Goal: Complete Application Form: Complete application form

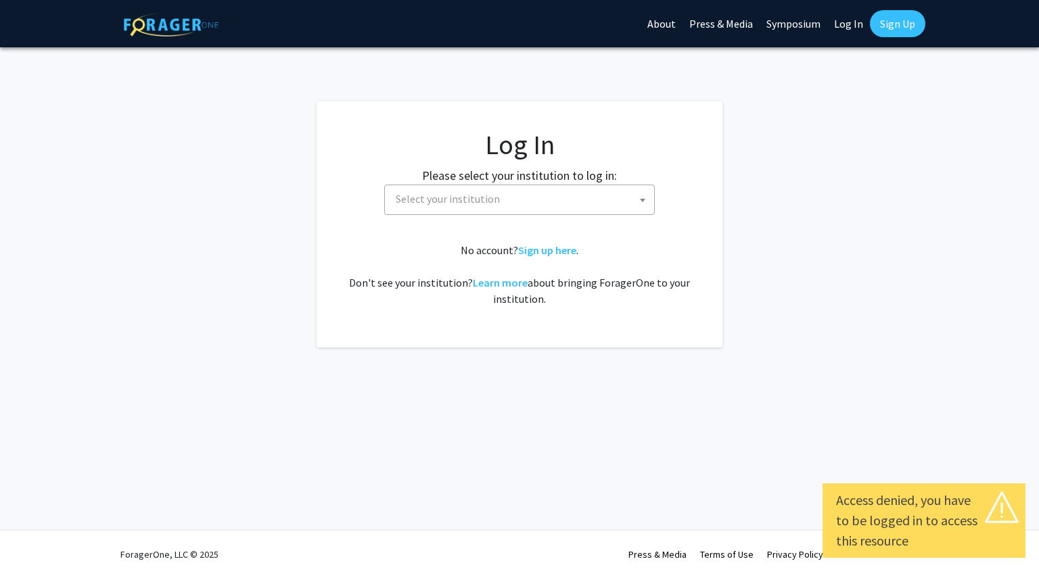
select select
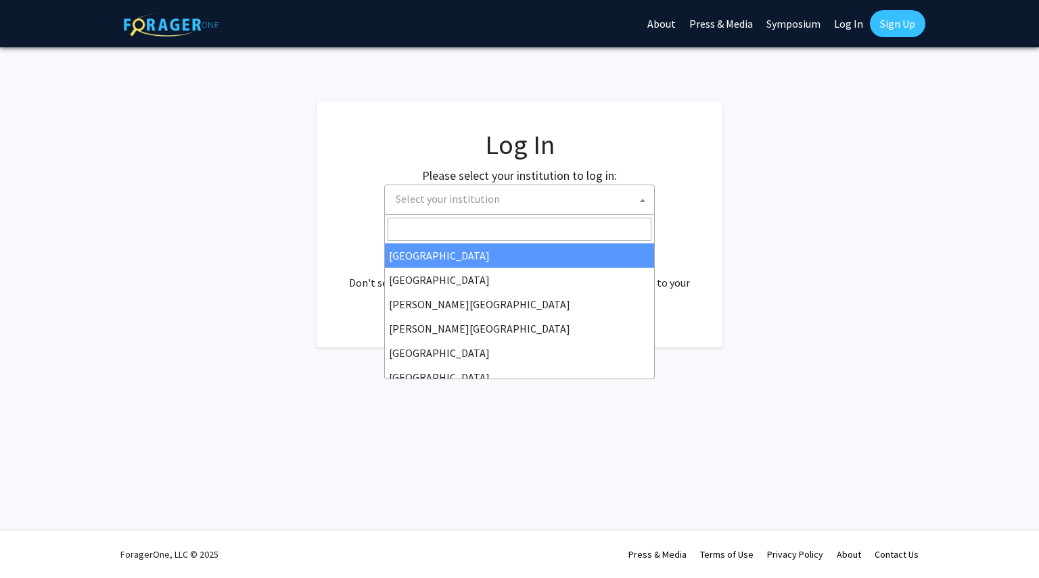
click at [619, 192] on span "Select your institution" at bounding box center [522, 199] width 264 height 28
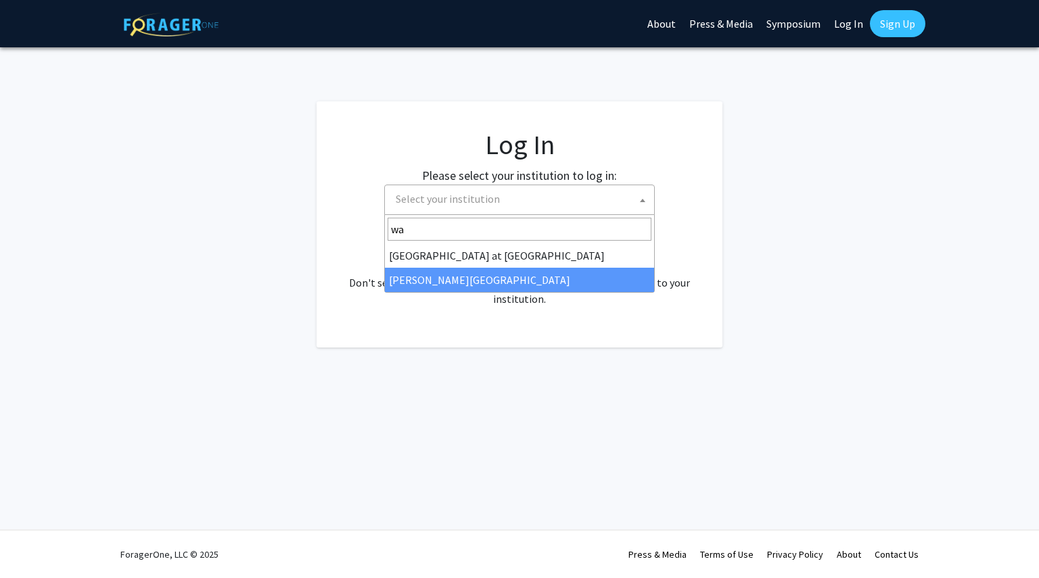
type input "wa"
select select "21"
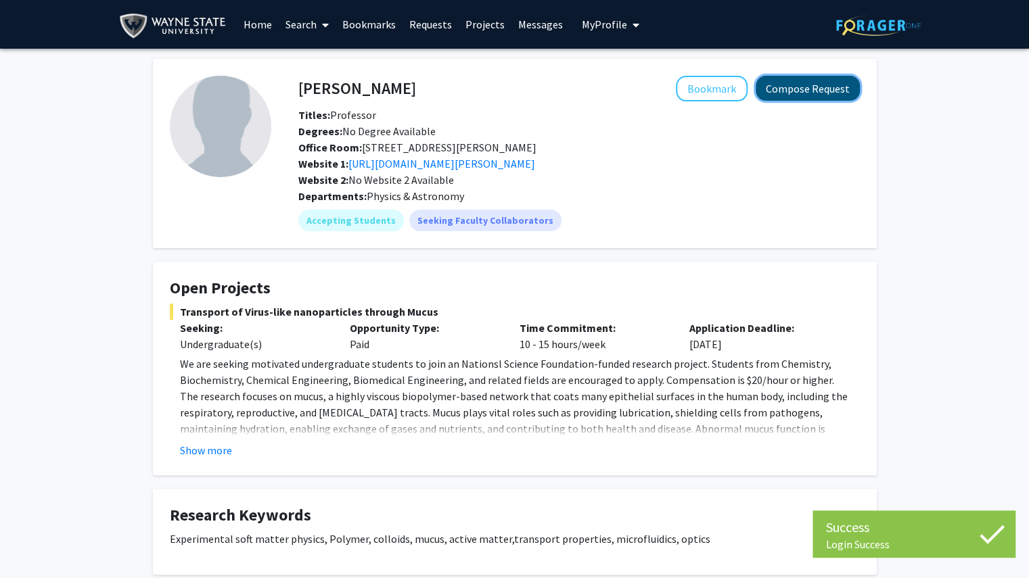
click at [801, 84] on button "Compose Request" at bounding box center [808, 88] width 104 height 25
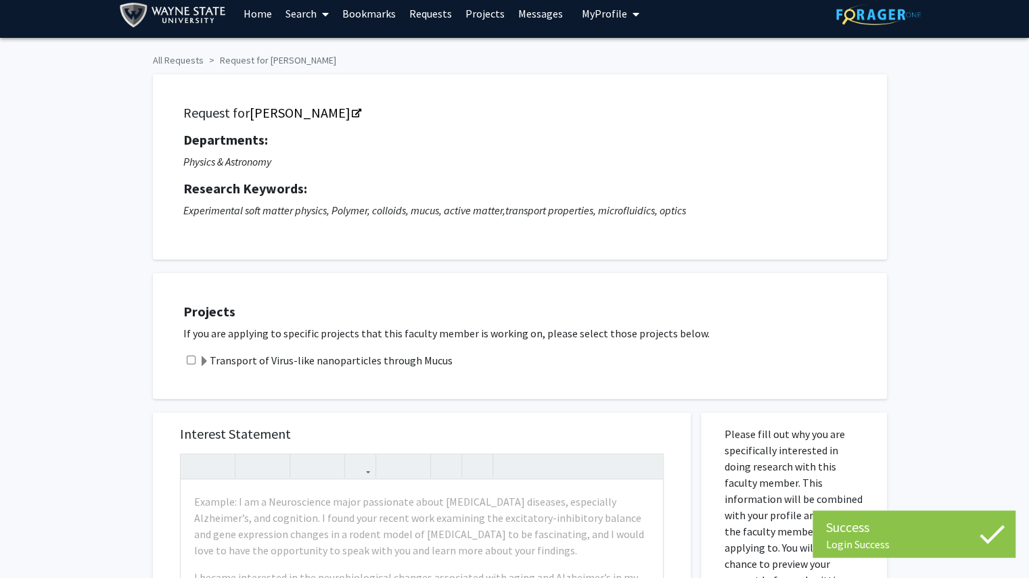
scroll to position [11, 0]
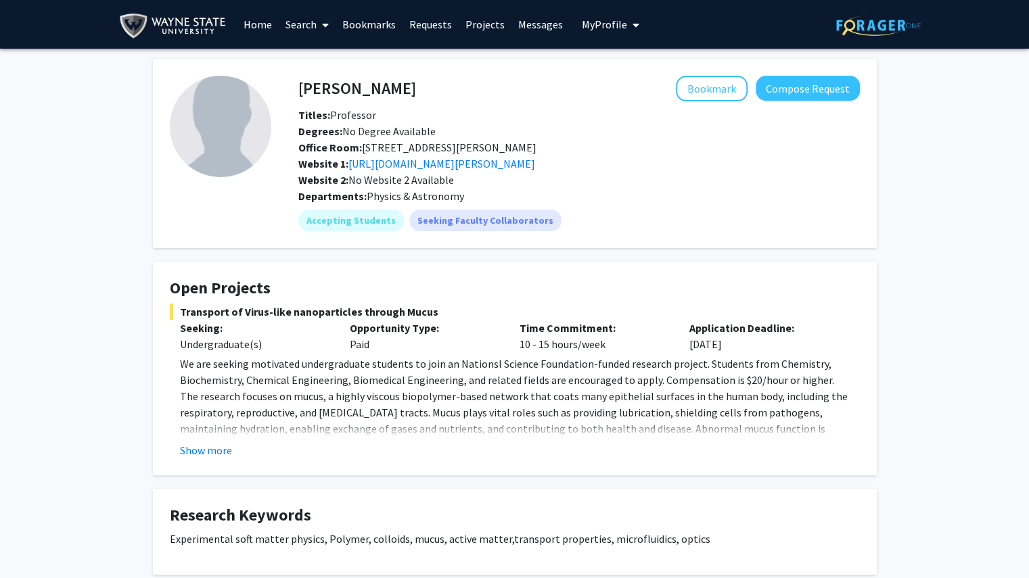
click at [214, 441] on fg-read-more "We are seeking motivated undergraduate students to join an Nationsl Science Fou…" at bounding box center [515, 407] width 690 height 103
click at [203, 444] on button "Show more" at bounding box center [206, 450] width 52 height 16
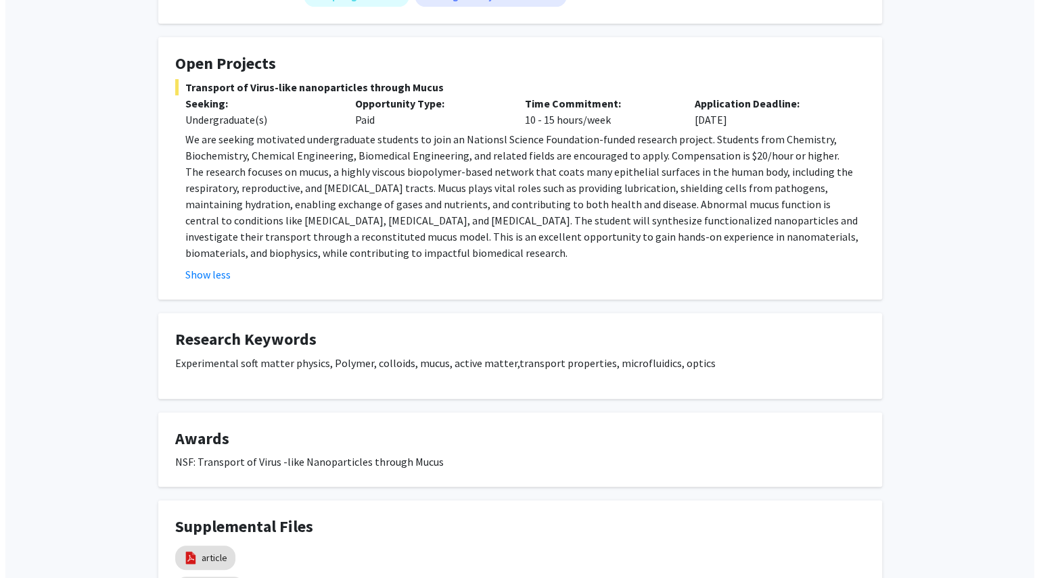
scroll to position [363, 0]
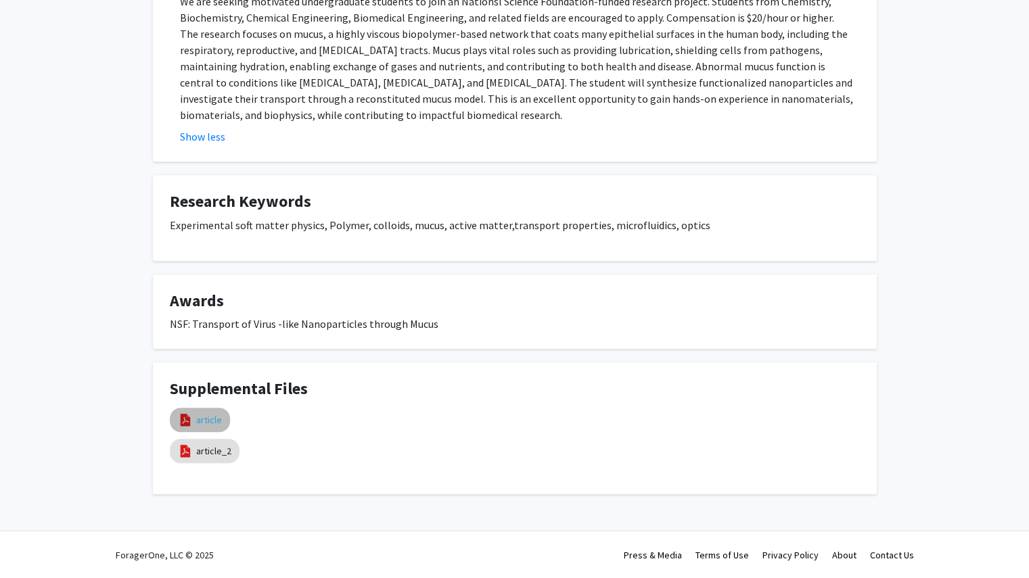
click at [204, 418] on link "article" at bounding box center [209, 420] width 26 height 14
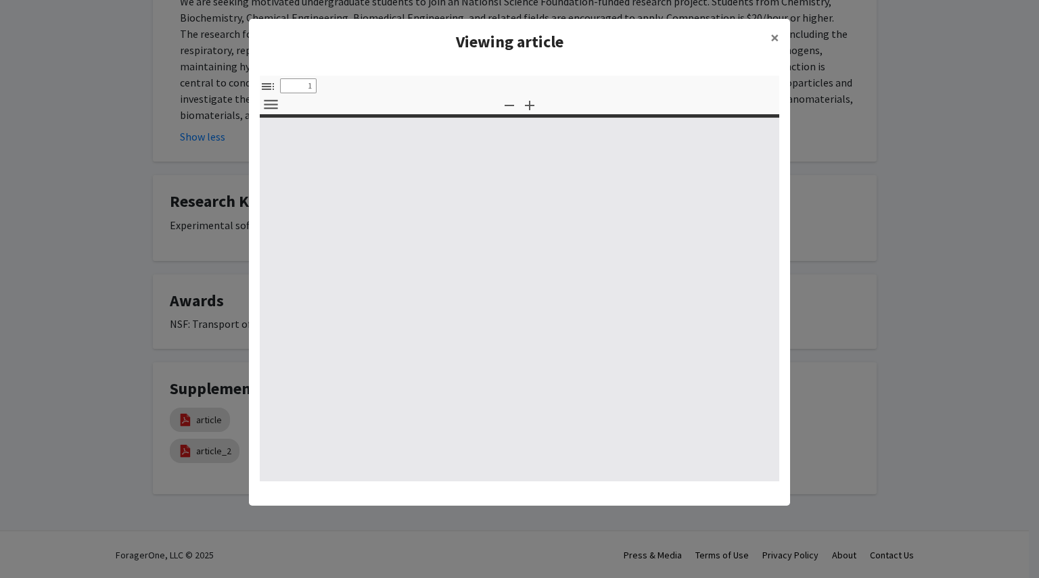
select select "custom"
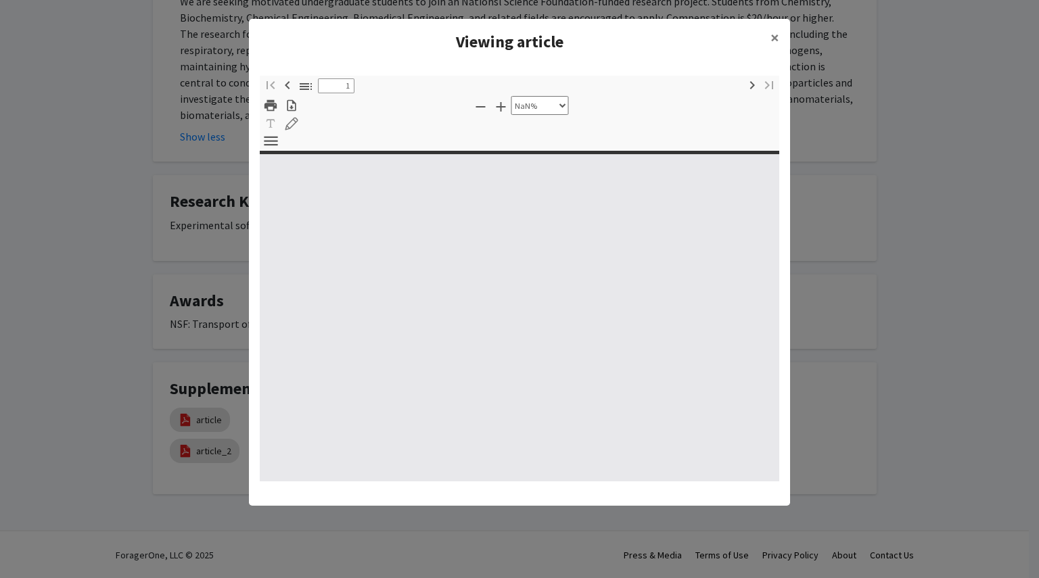
click at [494, 306] on div at bounding box center [520, 299] width 520 height 365
type input "0"
select select "custom"
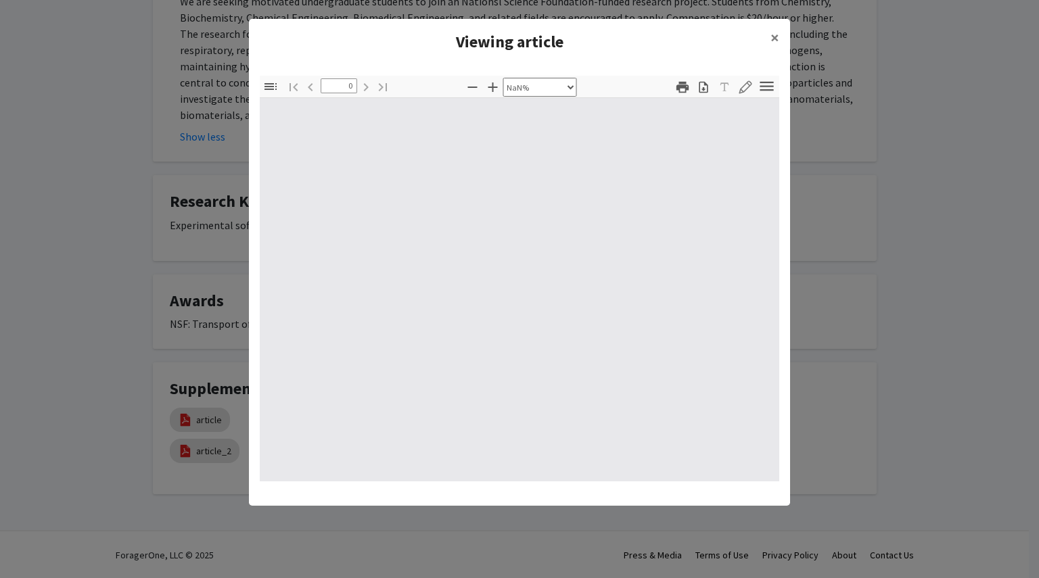
type input "1"
click at [441, 236] on div at bounding box center [520, 290] width 520 height 384
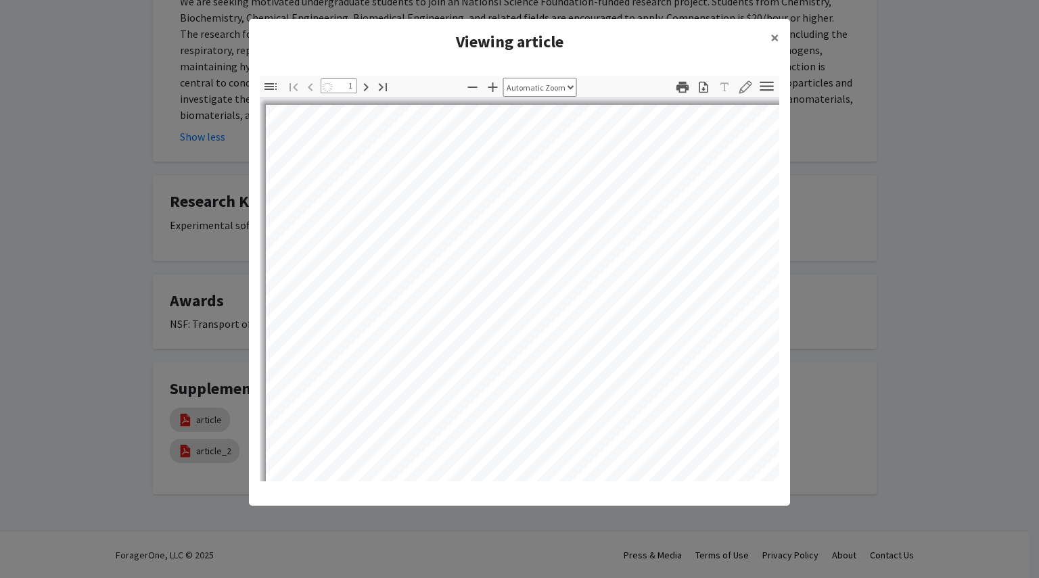
select select "auto"
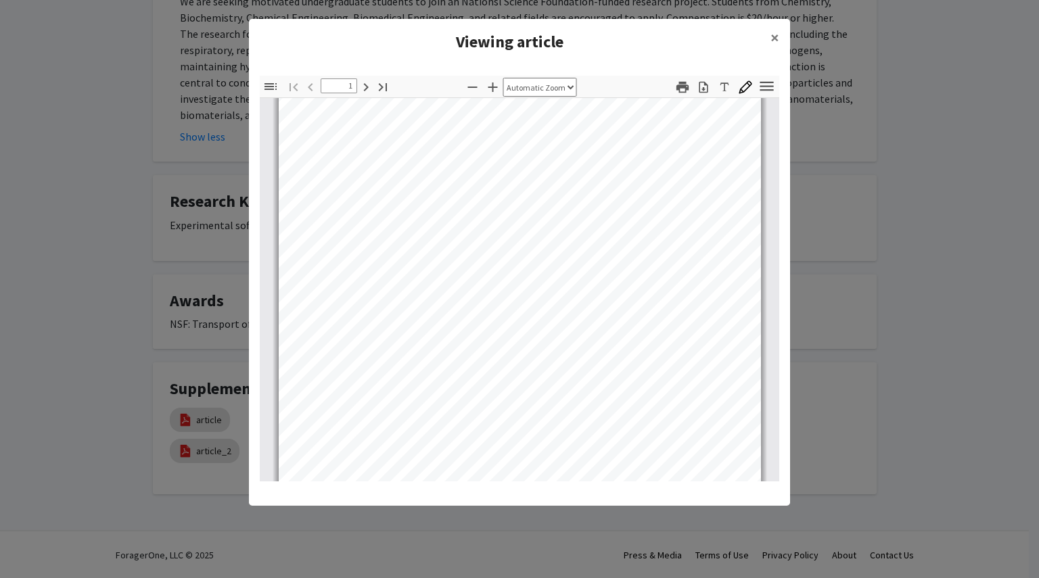
type input "2"
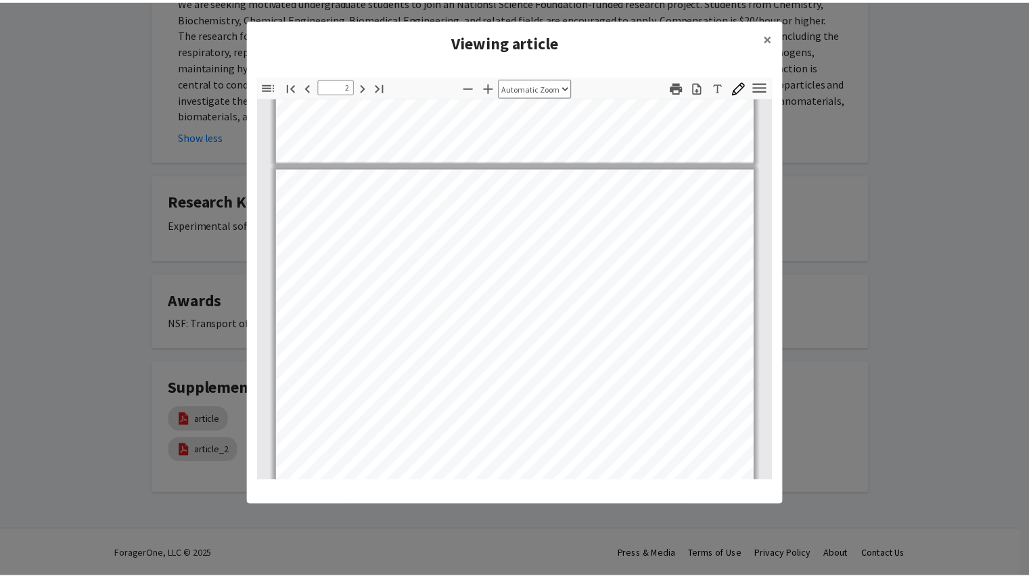
scroll to position [586, 0]
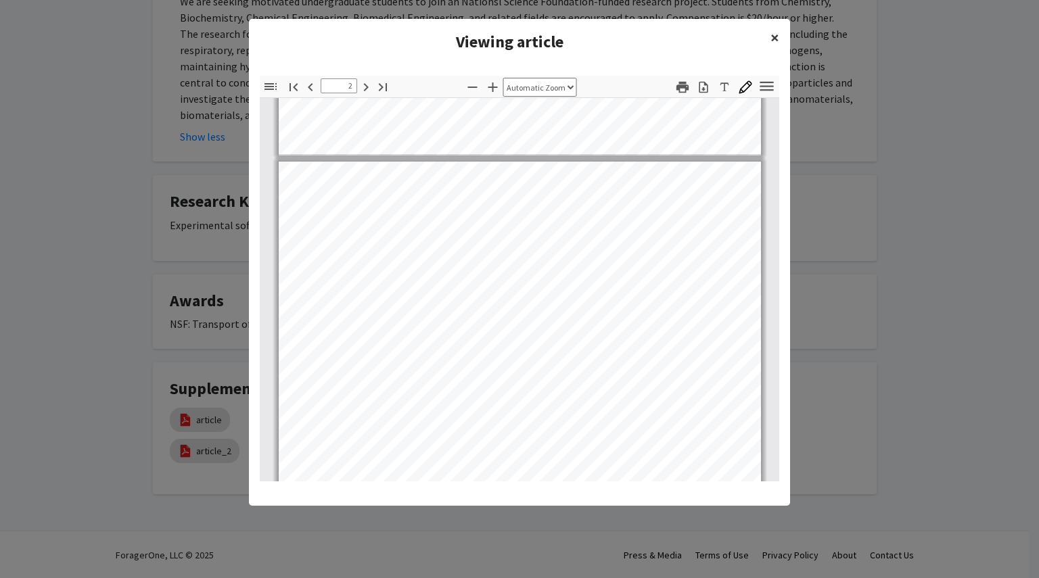
click at [785, 41] on button "×" at bounding box center [775, 38] width 30 height 38
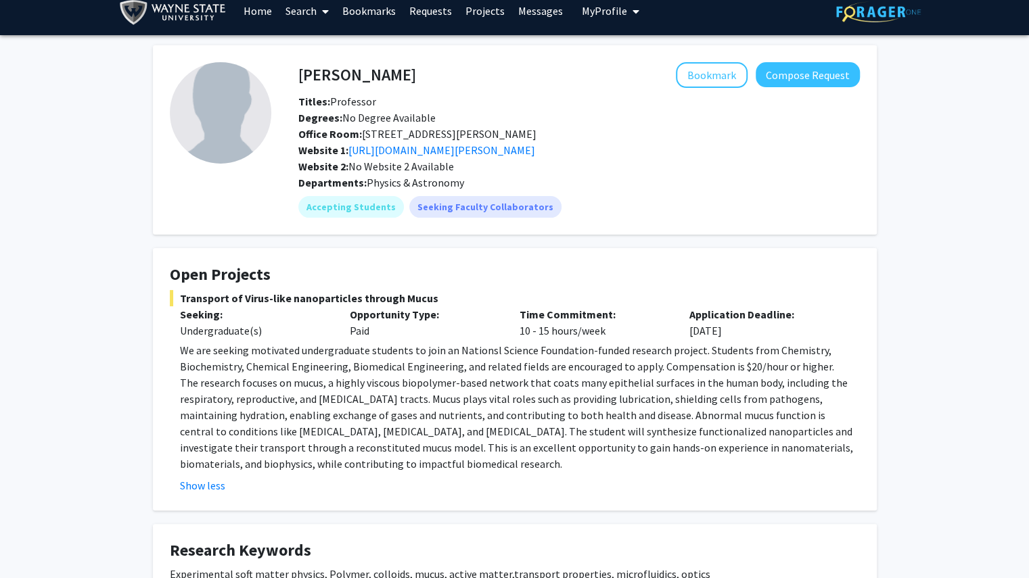
scroll to position [0, 0]
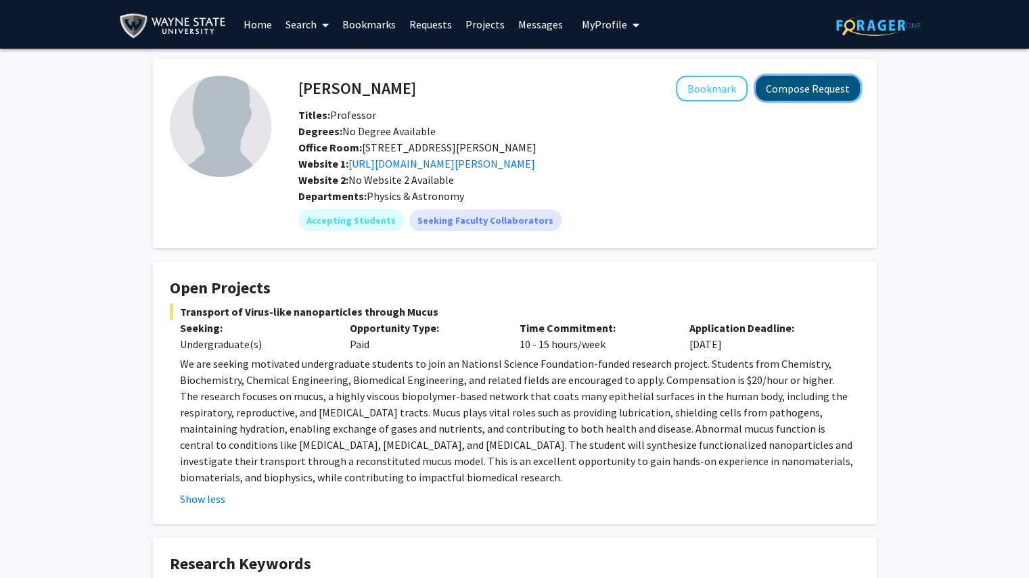
click at [796, 90] on button "Compose Request" at bounding box center [808, 88] width 104 height 25
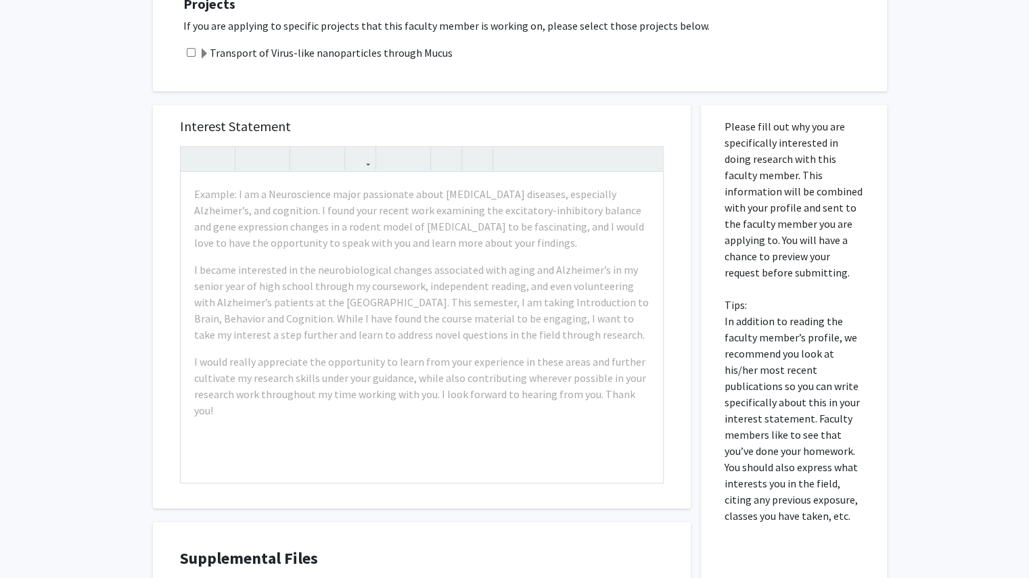
scroll to position [321, 0]
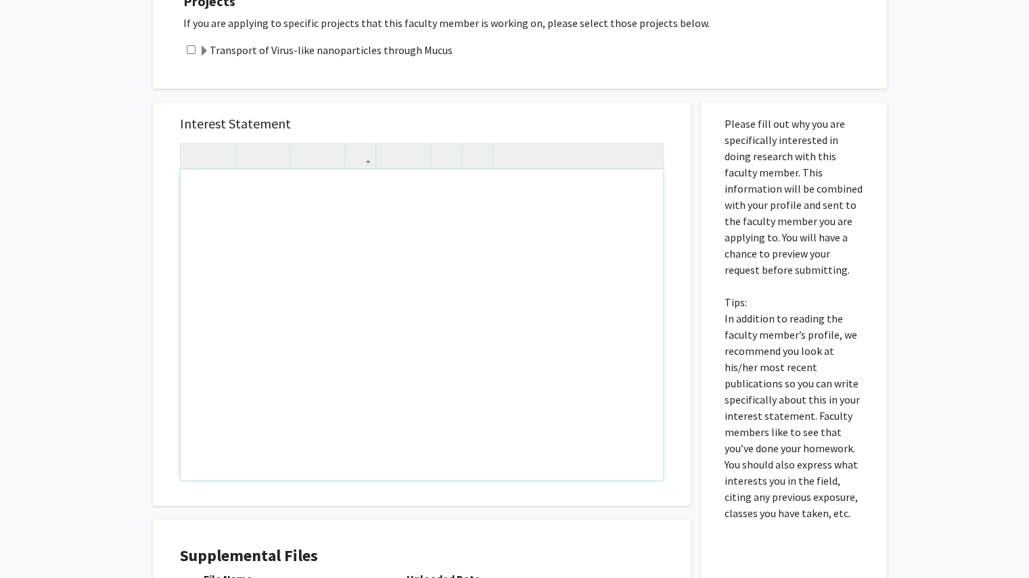
click at [357, 220] on div "Note to users with screen readers: Please press Alt+0 or Option+0 to deactivate…" at bounding box center [422, 325] width 482 height 310
click at [147, 290] on div "Interest Statement Insert link Remove link Supplemental Files File Name Uploade…" at bounding box center [422, 406] width 558 height 634
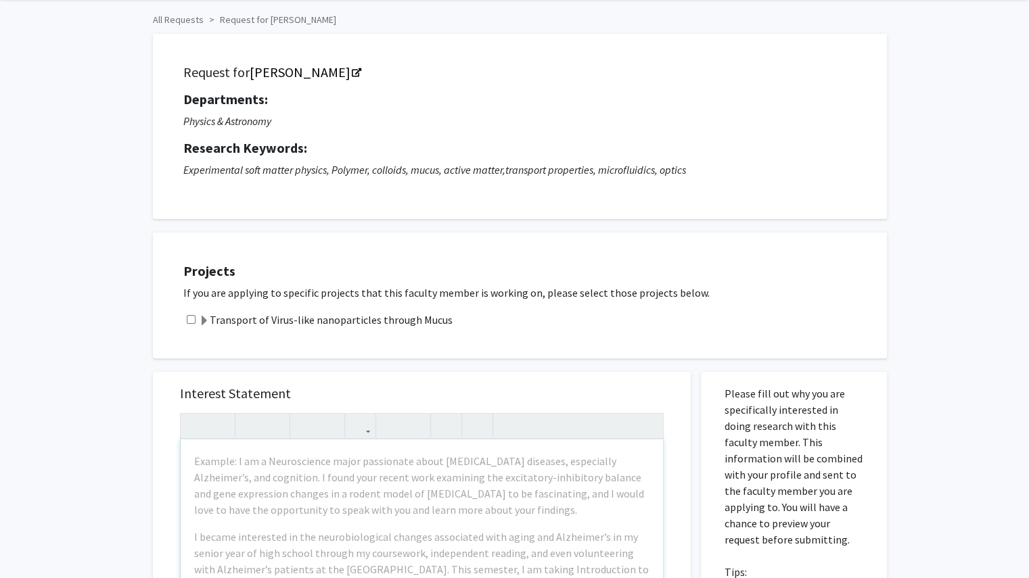
scroll to position [51, 0]
drag, startPoint x: 303, startPoint y: 395, endPoint x: 126, endPoint y: 386, distance: 176.8
click at [126, 386] on div "All Requests Request for Ashis Mukhopadhyay Request for Ashis Mukhopadhyay Depa…" at bounding box center [514, 511] width 1029 height 1026
copy h5 "Interest Statement"
click at [986, 340] on div "All Requests Request for Ashis Mukhopadhyay Request for Ashis Mukhopadhyay Depa…" at bounding box center [514, 511] width 1029 height 1026
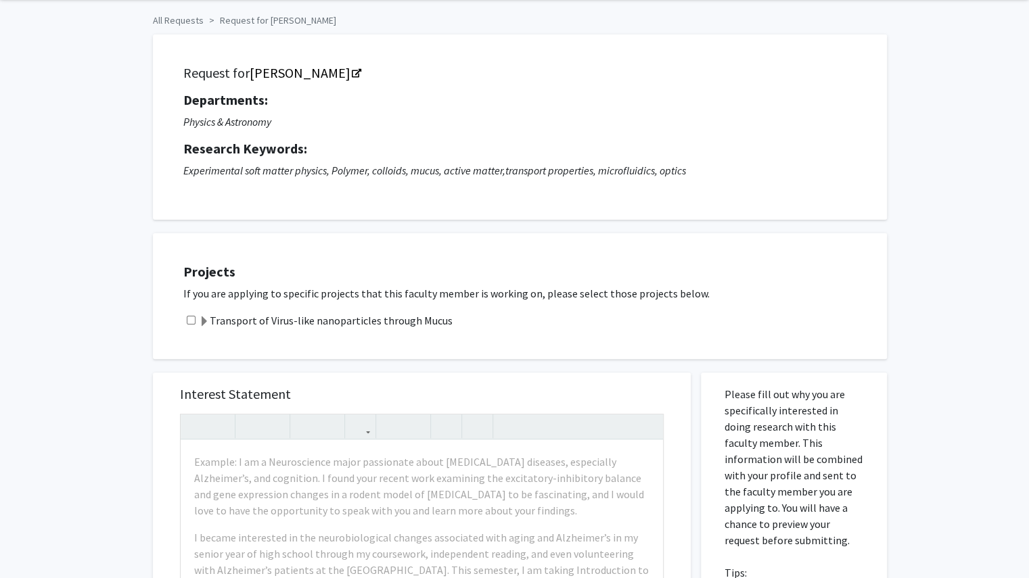
click at [839, 151] on h5 "Research Keywords:" at bounding box center [519, 149] width 673 height 16
click at [134, 325] on div "All Requests Request for Ashis Mukhopadhyay Request for Ashis Mukhopadhyay Depa…" at bounding box center [514, 511] width 1029 height 1026
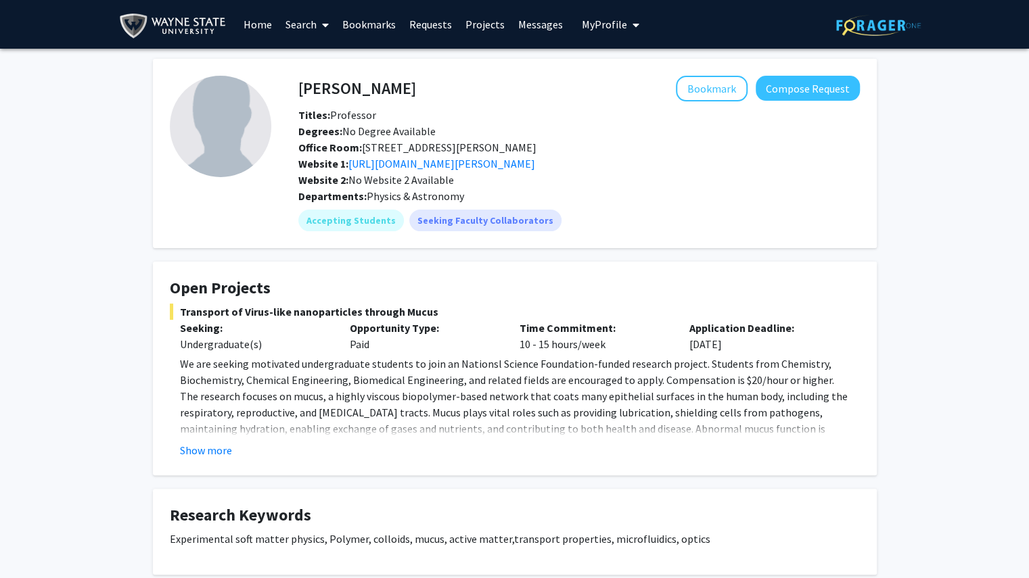
click at [722, 409] on p "The research focuses on mucus, a highly viscous biopolymer-based network that c…" at bounding box center [520, 436] width 680 height 97
drag, startPoint x: 409, startPoint y: 117, endPoint x: 549, endPoint y: 140, distance: 141.9
click at [549, 140] on div "Titles: Professor Degrees: No Degree Available Office Room: 666 West Hancock St…" at bounding box center [579, 147] width 582 height 81
click at [455, 224] on mat-chip "Seeking Faculty Collaborators" at bounding box center [485, 221] width 152 height 22
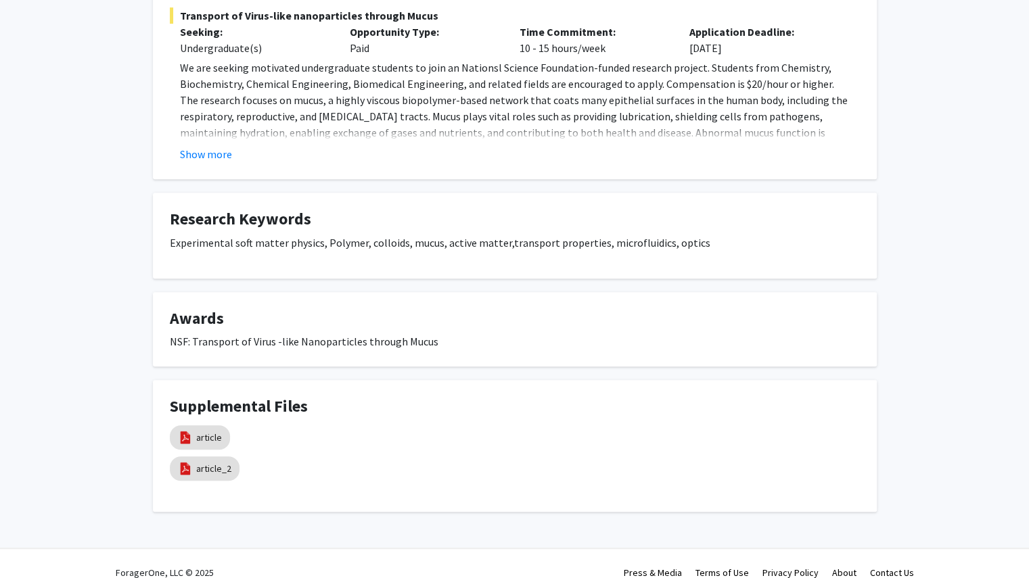
scroll to position [295, 0]
click at [221, 157] on button "Show more" at bounding box center [206, 155] width 52 height 16
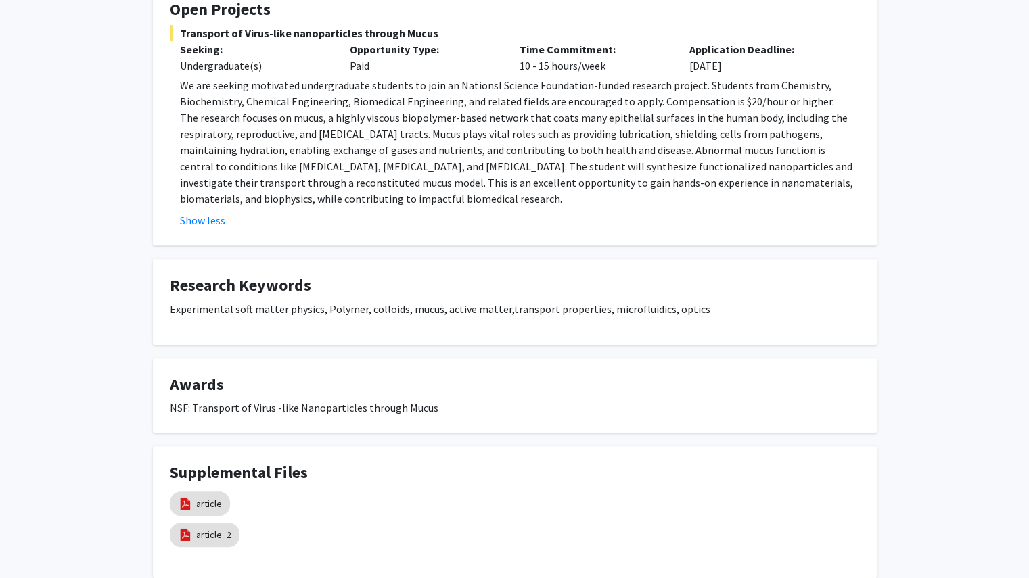
scroll to position [280, 0]
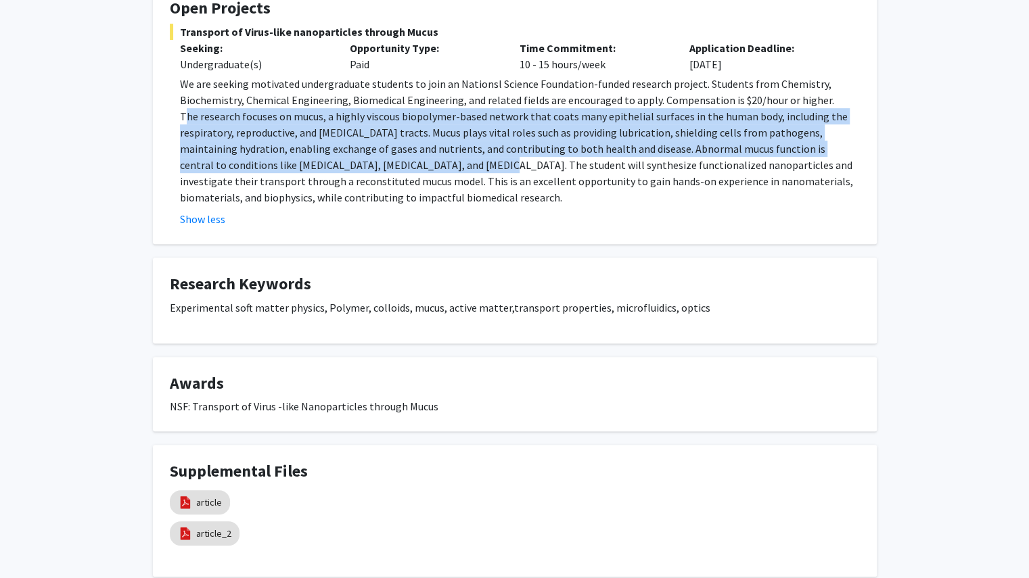
drag, startPoint x: 184, startPoint y: 114, endPoint x: 369, endPoint y: 158, distance: 190.5
click at [369, 158] on p "The research focuses on mucus, a highly viscous biopolymer-based network that c…" at bounding box center [520, 156] width 680 height 97
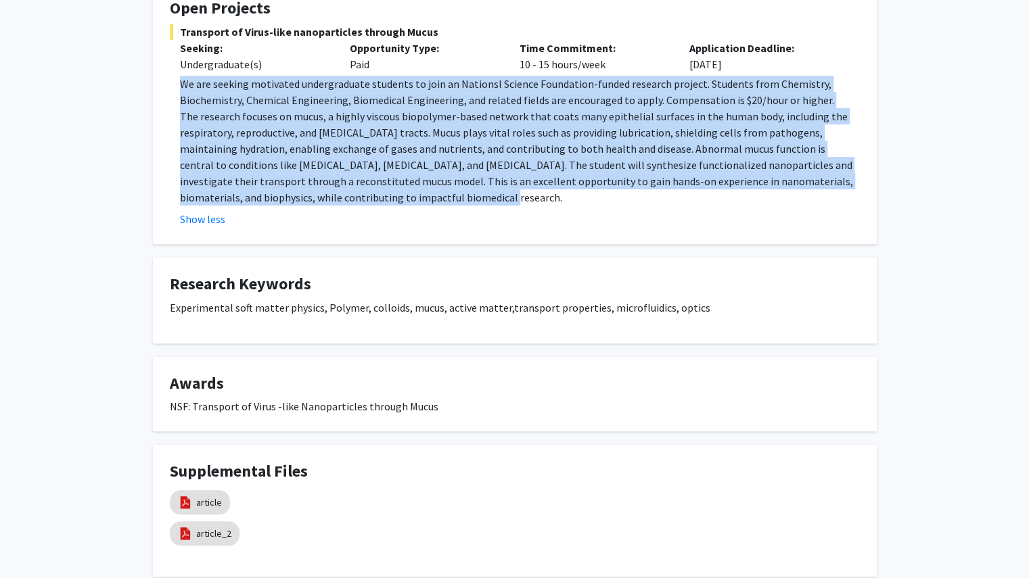
drag, startPoint x: 180, startPoint y: 77, endPoint x: 404, endPoint y: 201, distance: 255.9
click at [404, 201] on div "We are seeking motivated undergraduate students to join an Nationsl Science Fou…" at bounding box center [520, 141] width 680 height 130
copy div "We are seeking motivated undergraduate students to join an Nationsl Science Fou…"
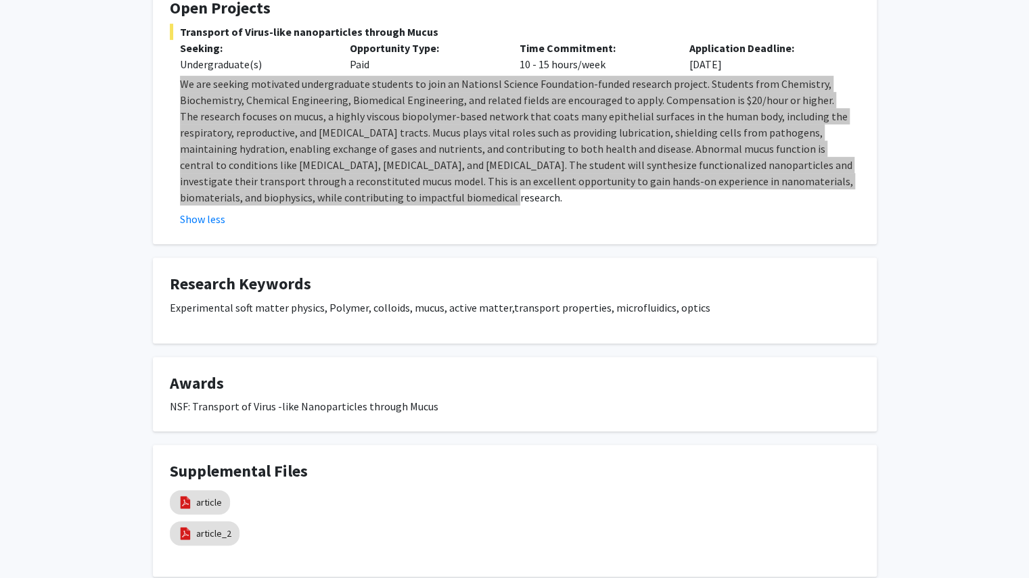
scroll to position [0, 0]
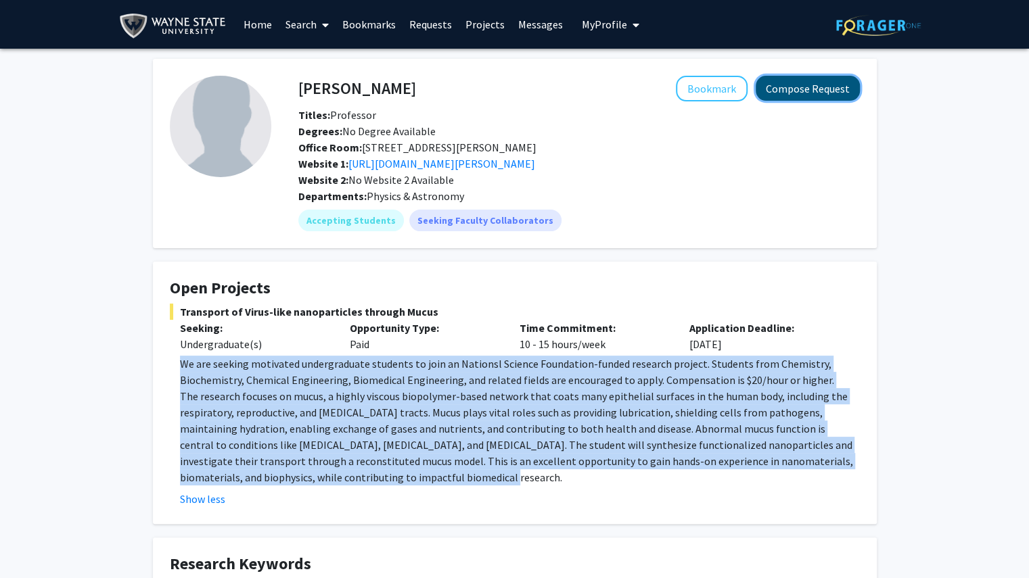
click at [817, 96] on button "Compose Request" at bounding box center [808, 88] width 104 height 25
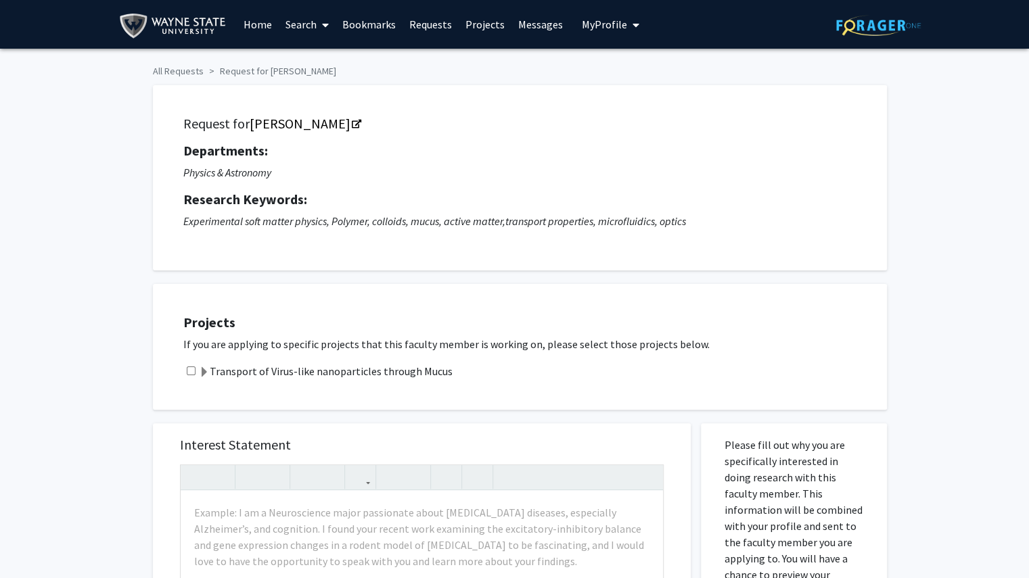
click at [287, 287] on div "Projects If you are applying to specific projects that this faculty member is w…" at bounding box center [520, 347] width 734 height 126
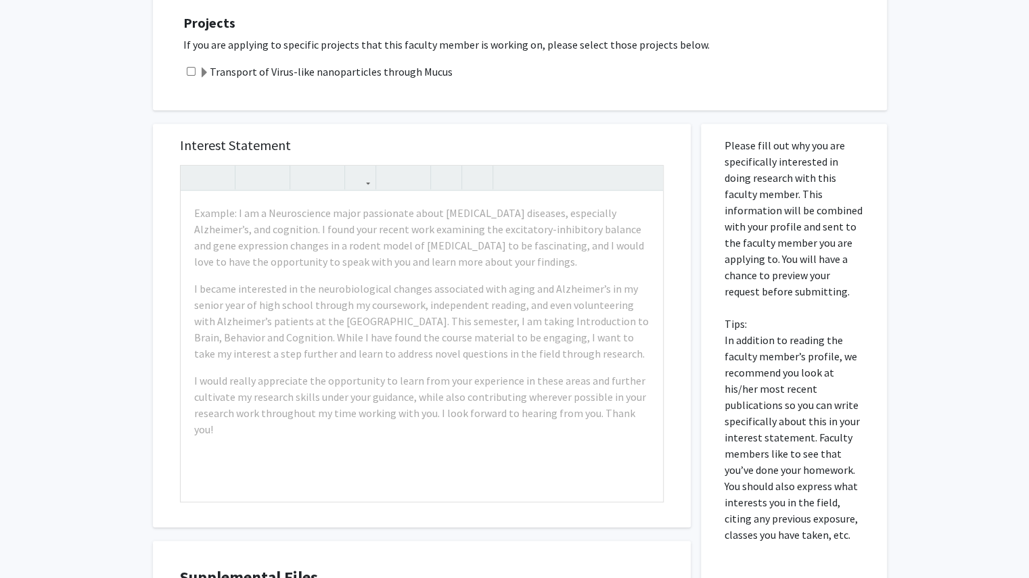
scroll to position [302, 0]
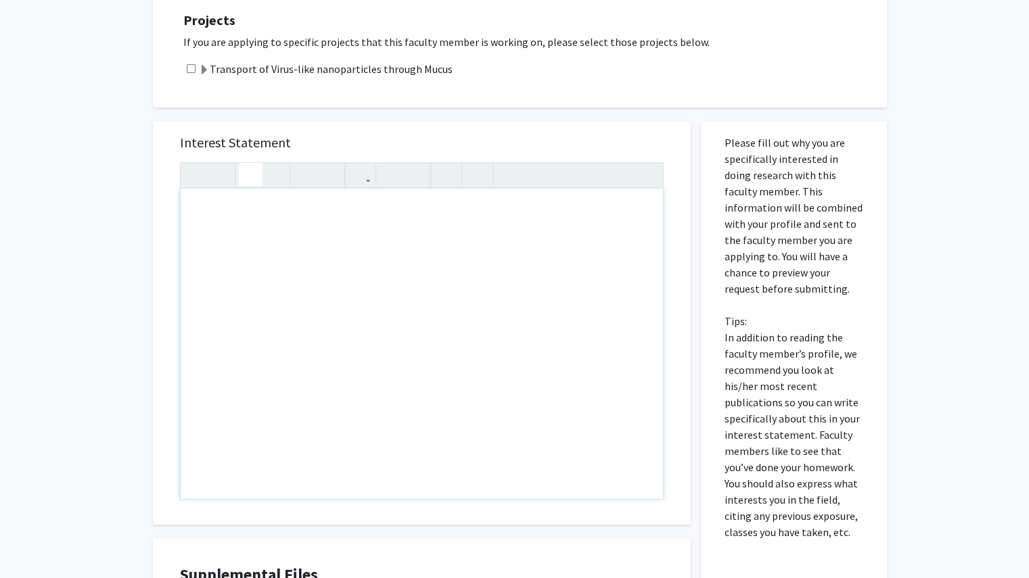
click at [354, 306] on div "Note to users with screen readers: Please press Alt+0 or Option+0 to deactivate…" at bounding box center [422, 344] width 482 height 310
paste div "Note to users with screen readers: Please press Alt+0 or Option+0 to deactivate…"
type textarea "<p>Certainly! Here's a polished and compelling **Interest Statement** tailored …"
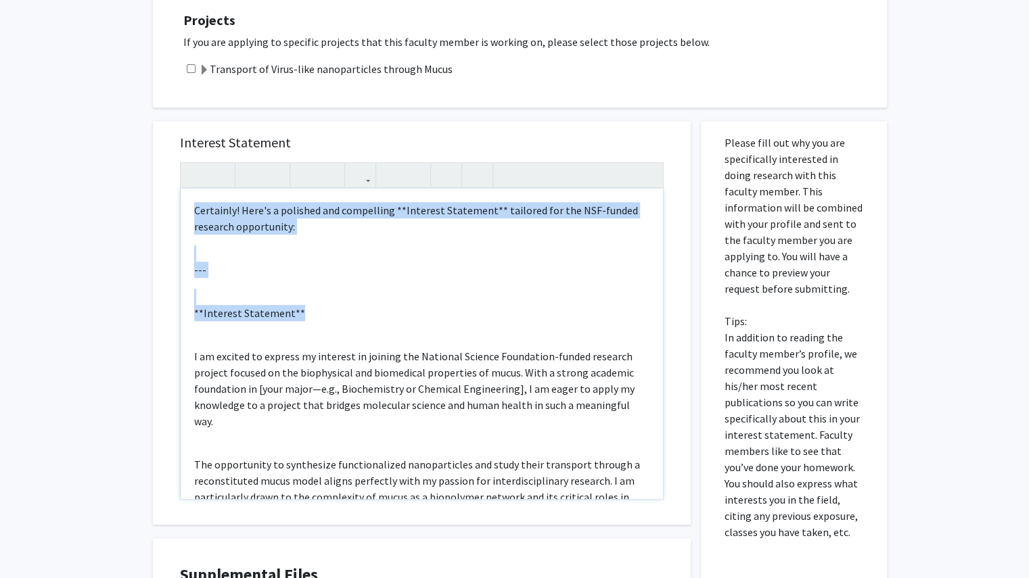
drag, startPoint x: 353, startPoint y: 308, endPoint x: 179, endPoint y: 200, distance: 204.8
click at [180, 200] on div "Certainly! Here's a polished and compelling **Interest Statement** tailored for…" at bounding box center [422, 331] width 484 height 338
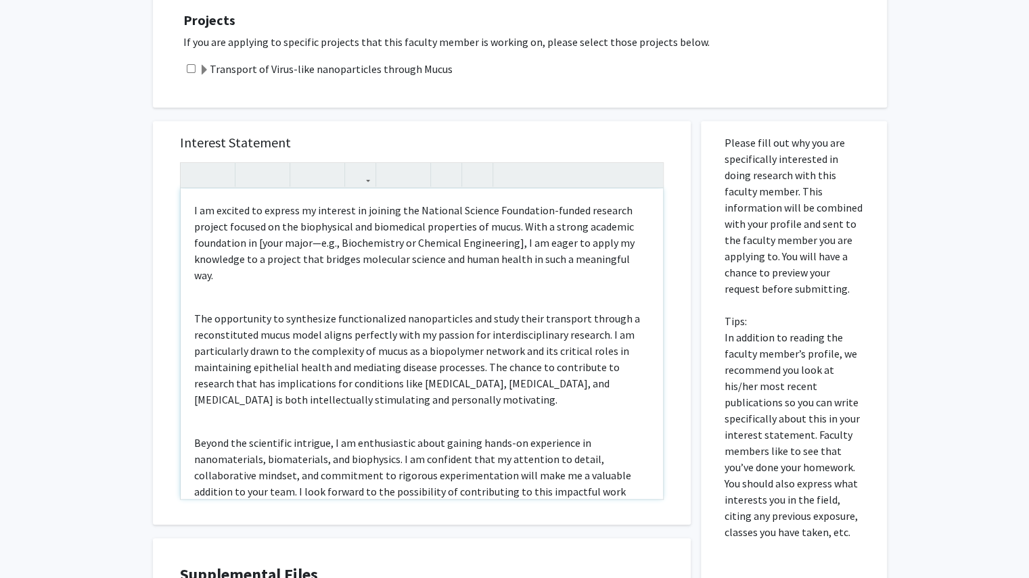
click at [298, 274] on p "I am excited to express my interest in joining the National Science Foundation-…" at bounding box center [421, 242] width 455 height 81
drag, startPoint x: 256, startPoint y: 240, endPoint x: 512, endPoint y: 241, distance: 256.4
click at [512, 241] on span "I am excited to express my interest in joining the National Science Foundation-…" at bounding box center [414, 243] width 440 height 78
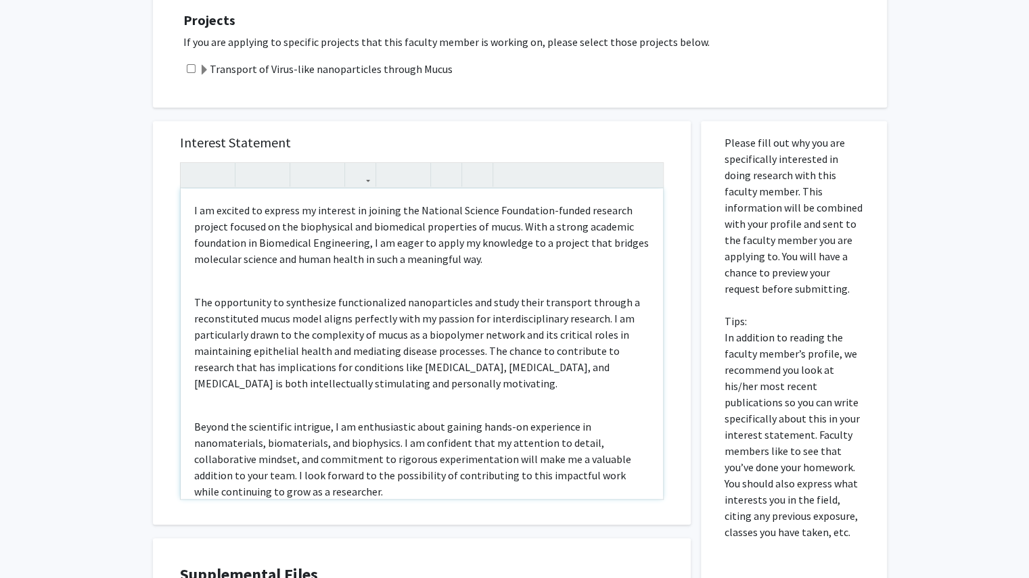
click at [511, 331] on p "The opportunity to synthesize functionalized nanoparticles and study their tran…" at bounding box center [421, 342] width 455 height 97
click at [317, 271] on div "I am excited to express my interest in joining the National Science Foundation-…" at bounding box center [422, 344] width 482 height 310
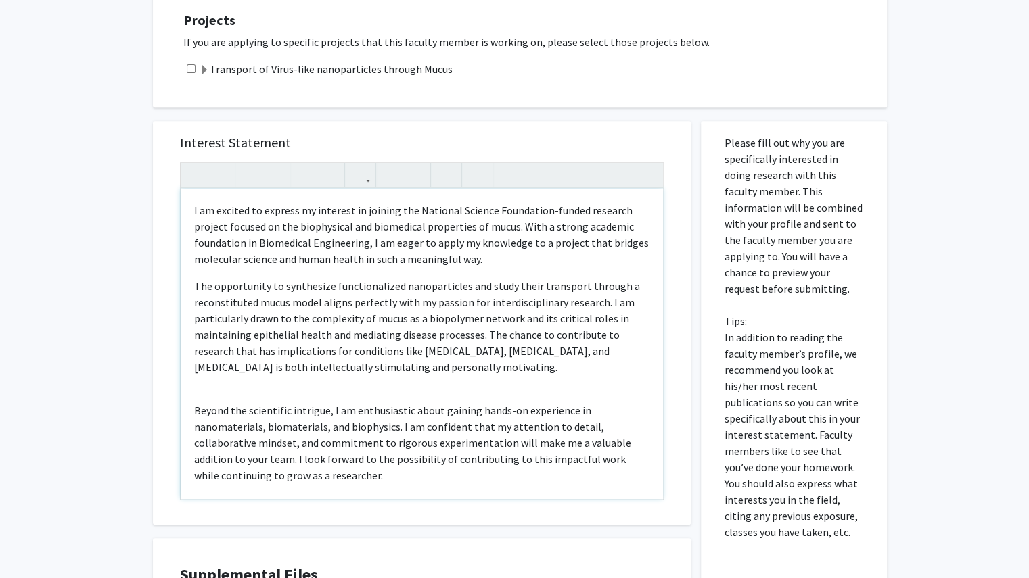
click at [370, 305] on p "The opportunity to synthesize functionalized nanoparticles and study their tran…" at bounding box center [421, 326] width 455 height 97
click at [367, 390] on div "I am excited to express my interest in joining the National Science Foundation-…" at bounding box center [422, 344] width 482 height 310
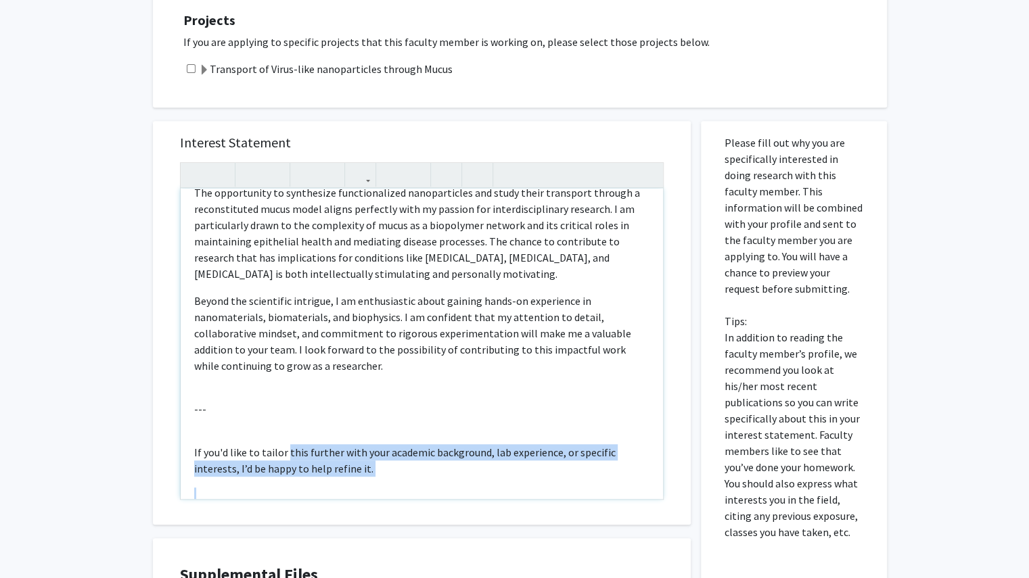
scroll to position [97, 0]
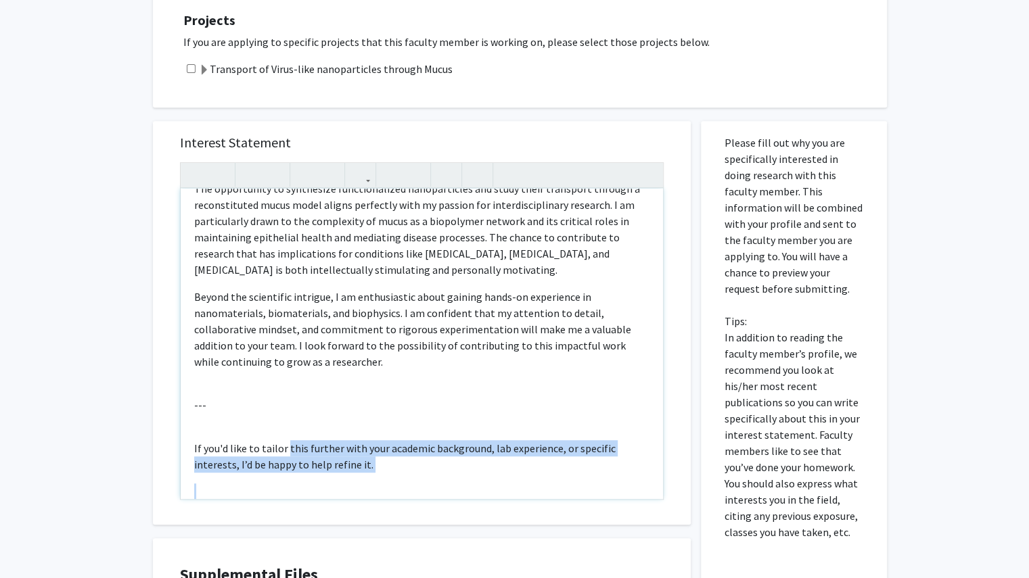
drag, startPoint x: 284, startPoint y: 496, endPoint x: 236, endPoint y: 473, distance: 53.3
click at [236, 473] on div "I am excited to express my interest in joining the National Science Foundation-…" at bounding box center [422, 344] width 482 height 310
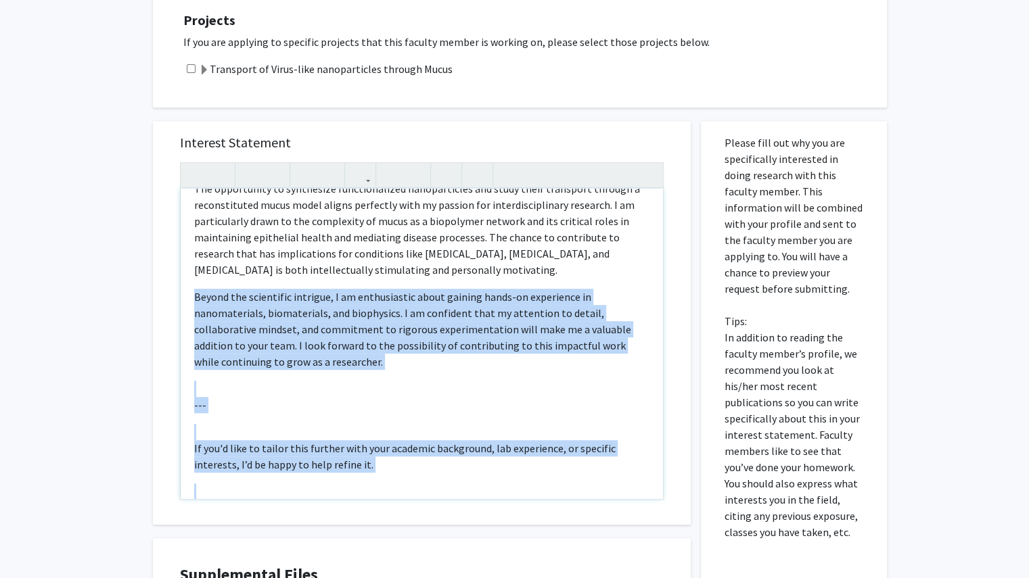
drag, startPoint x: 382, startPoint y: 488, endPoint x: 204, endPoint y: 388, distance: 203.8
click at [204, 388] on div "I am excited to express my interest in joining the National Science Foundation-…" at bounding box center [422, 344] width 482 height 310
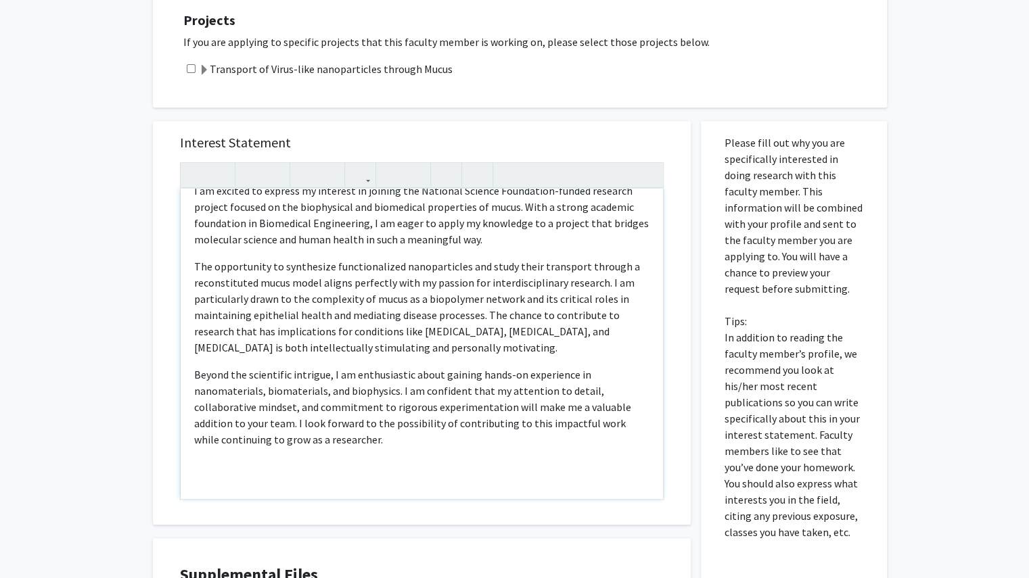
scroll to position [0, 0]
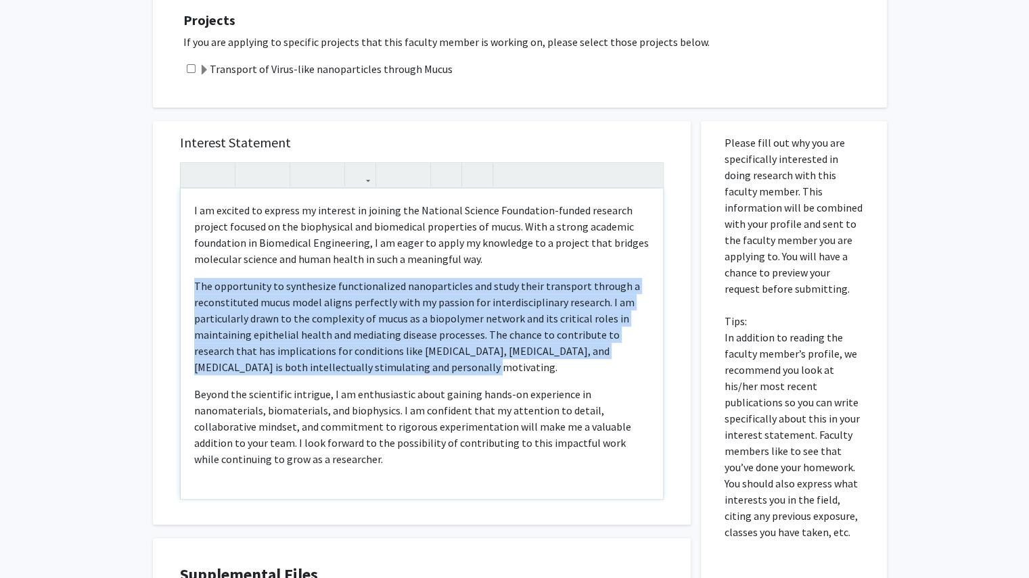
drag, startPoint x: 403, startPoint y: 369, endPoint x: 181, endPoint y: 273, distance: 242.1
click at [181, 273] on div "I am excited to express my interest in joining the National Science Foundation-…" at bounding box center [422, 344] width 482 height 310
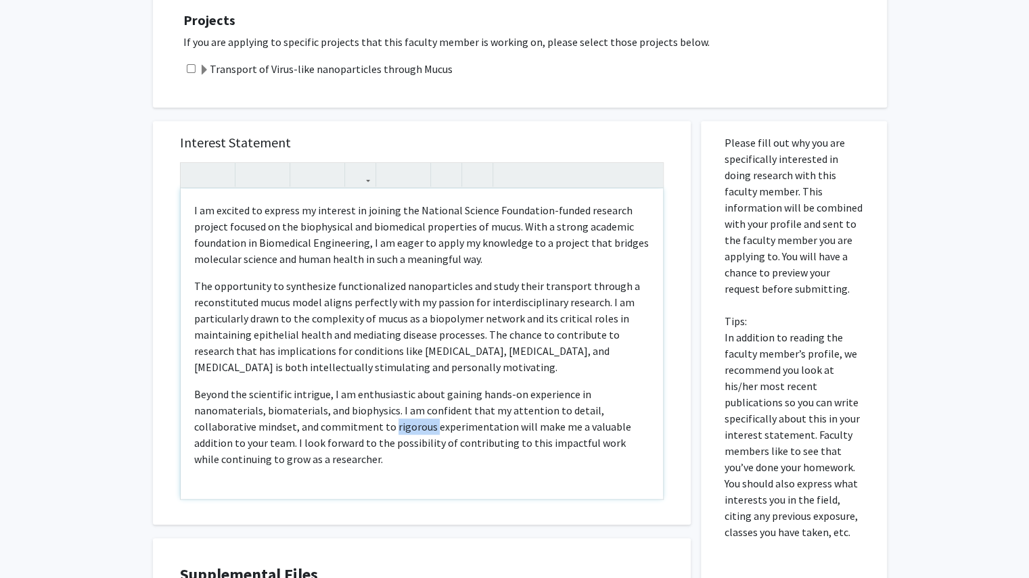
drag, startPoint x: 306, startPoint y: 427, endPoint x: 267, endPoint y: 420, distance: 39.8
click at [267, 420] on p "Beyond the scientific intrigue, I am enthusiastic about gaining hands-on experi…" at bounding box center [421, 426] width 455 height 81
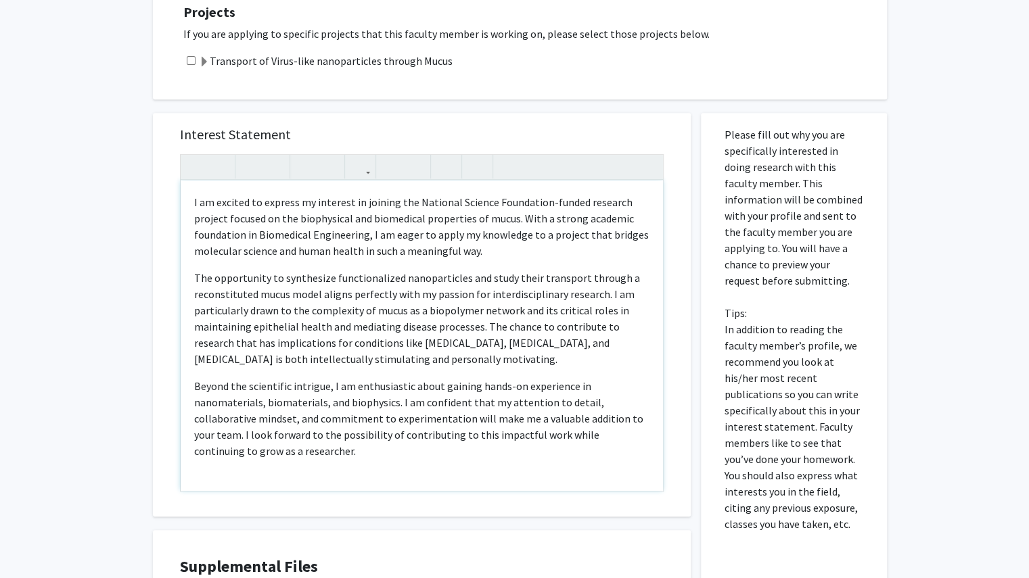
scroll to position [311, 0]
click at [337, 466] on div "I am excited to express my interest in joining the National Science Foundation-…" at bounding box center [422, 335] width 482 height 310
click at [349, 480] on div "I am excited to express my interest in joining the National Science Foundation-…" at bounding box center [422, 335] width 482 height 310
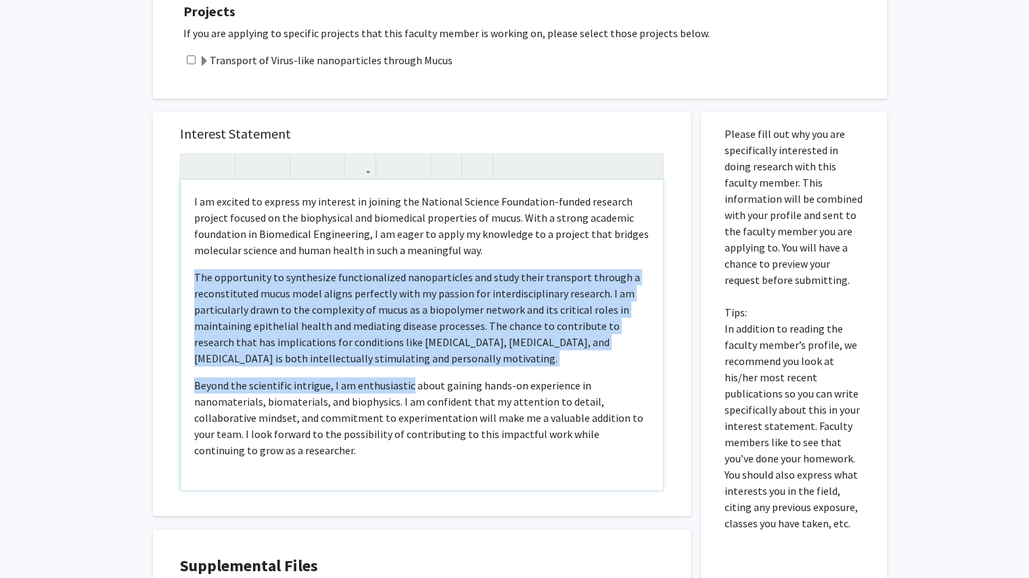
drag, startPoint x: 405, startPoint y: 370, endPoint x: 193, endPoint y: 267, distance: 235.1
click at [193, 267] on div "I am excited to express my interest in joining the National Science Foundation-…" at bounding box center [422, 335] width 482 height 310
drag, startPoint x: 410, startPoint y: 356, endPoint x: 195, endPoint y: 260, distance: 235.0
click at [195, 260] on div "I am excited to express my interest in joining the National Science Foundation-…" at bounding box center [422, 335] width 482 height 310
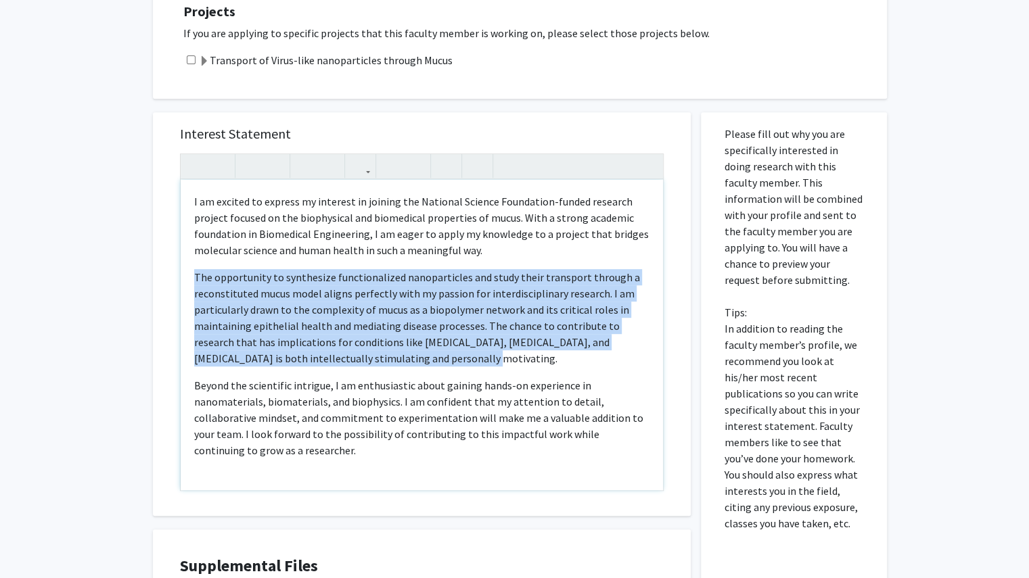
copy p "The opportunity to synthesize functionalized nanoparticles and study their tran…"
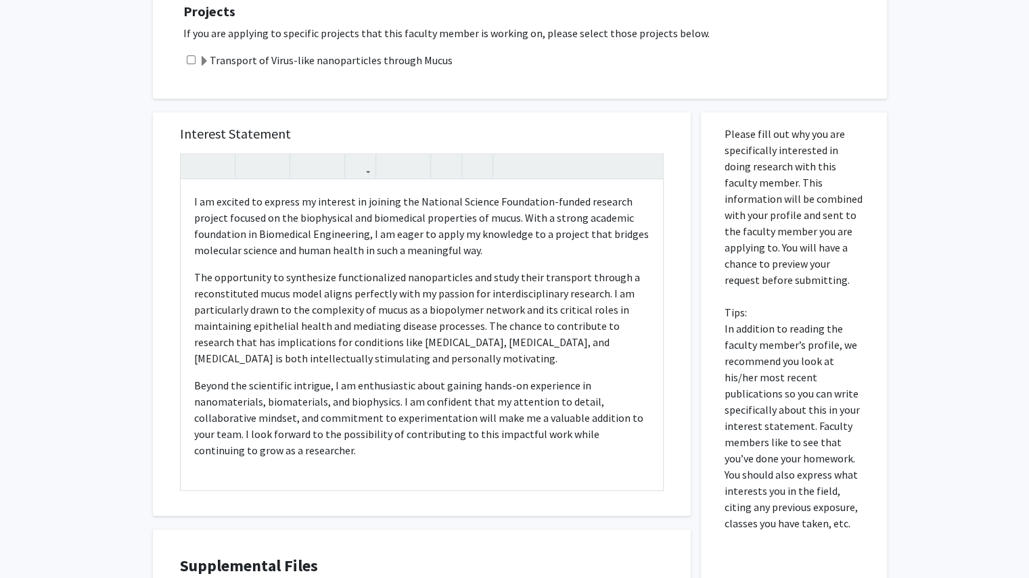
click at [941, 300] on div "All Requests Request for Ashis Mukhopadhyay Request for Ashis Mukhopadhyay Depa…" at bounding box center [514, 251] width 1029 height 1026
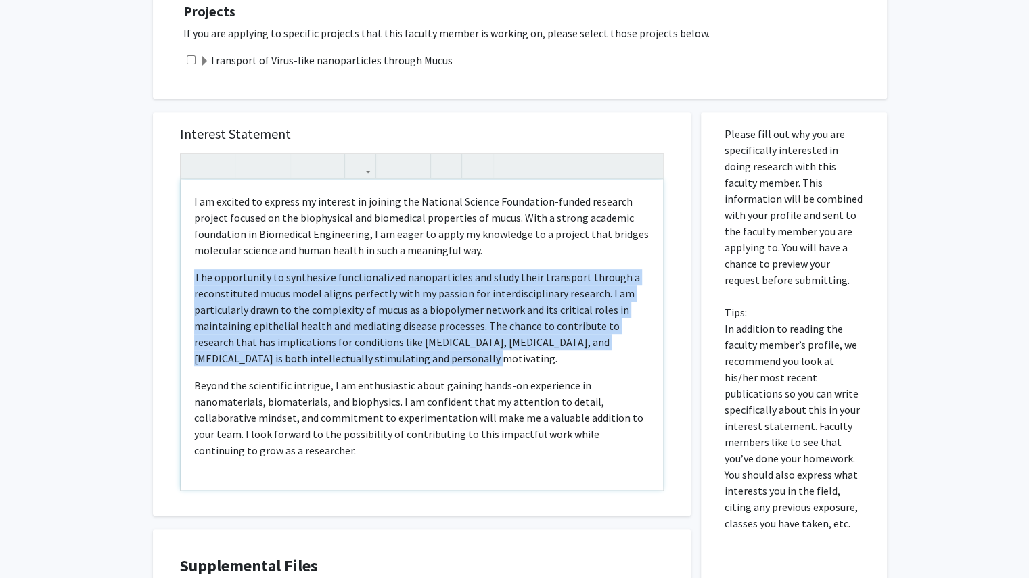
drag, startPoint x: 397, startPoint y: 356, endPoint x: 185, endPoint y: 274, distance: 227.2
click at [185, 274] on div "I am excited to express my interest in joining the National Science Foundation-…" at bounding box center [422, 335] width 482 height 310
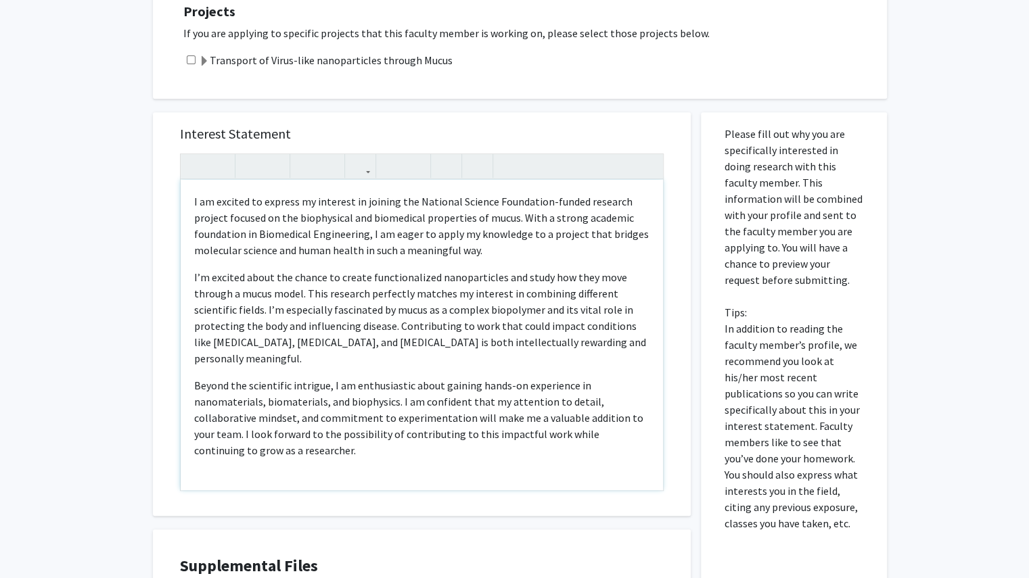
click at [551, 332] on p "I’m excited about the chance to create functionalized nanoparticles and study h…" at bounding box center [421, 317] width 455 height 97
drag, startPoint x: 634, startPoint y: 233, endPoint x: 599, endPoint y: 232, distance: 34.5
click at [599, 232] on p "I am excited to express my interest in joining the National Science Foundation-…" at bounding box center [421, 225] width 455 height 65
click at [616, 277] on p "I’m excited about the chance to create functionalized nanoparticles and study h…" at bounding box center [421, 317] width 455 height 97
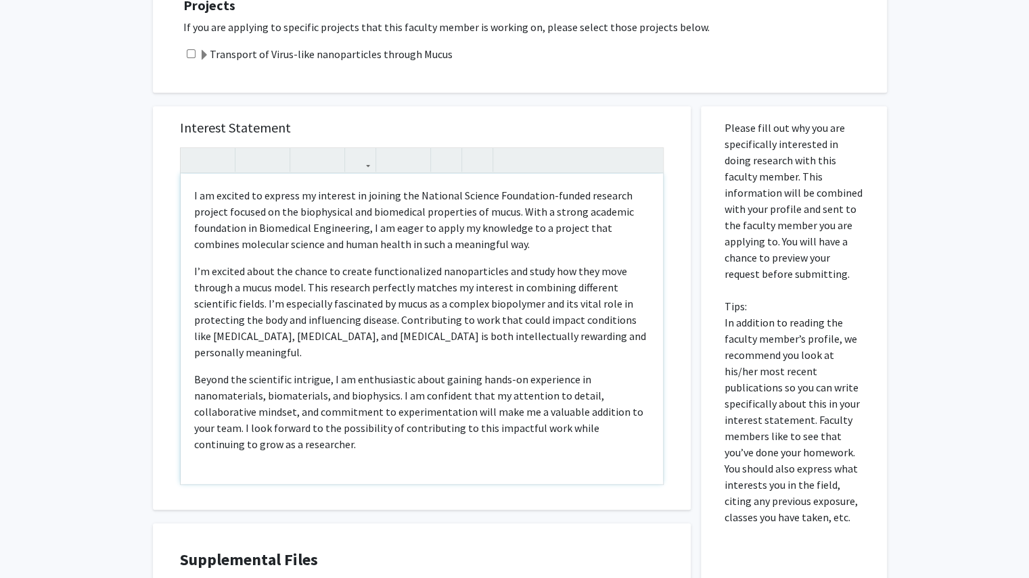
scroll to position [319, 0]
click at [547, 447] on div "I am excited to express my interest in joining the National Science Foundation-…" at bounding box center [422, 327] width 482 height 310
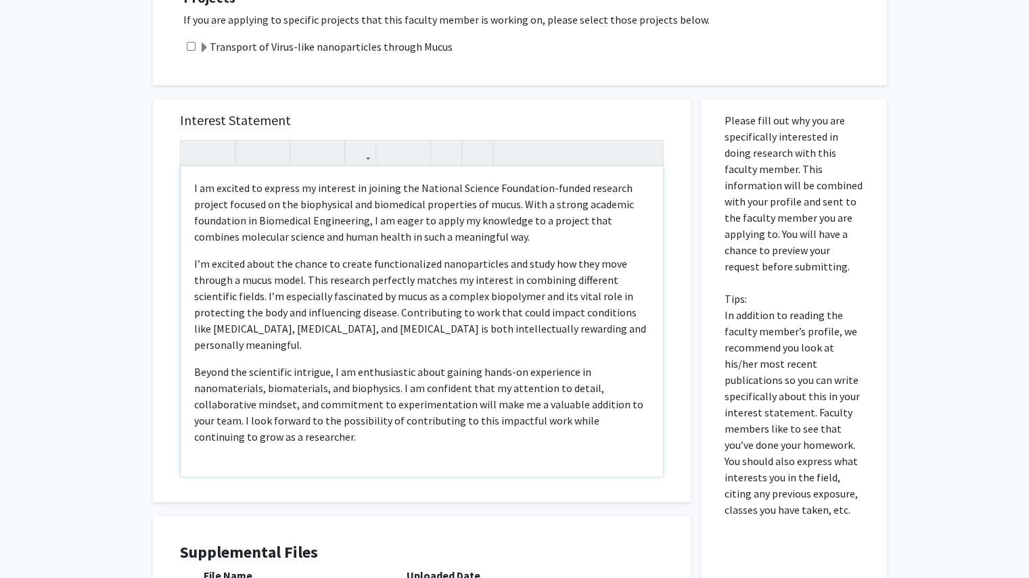
scroll to position [325, 0]
click at [354, 363] on p "Beyond the scientific intrigue, I am enthusiastic about gaining hands-on experi…" at bounding box center [421, 403] width 455 height 81
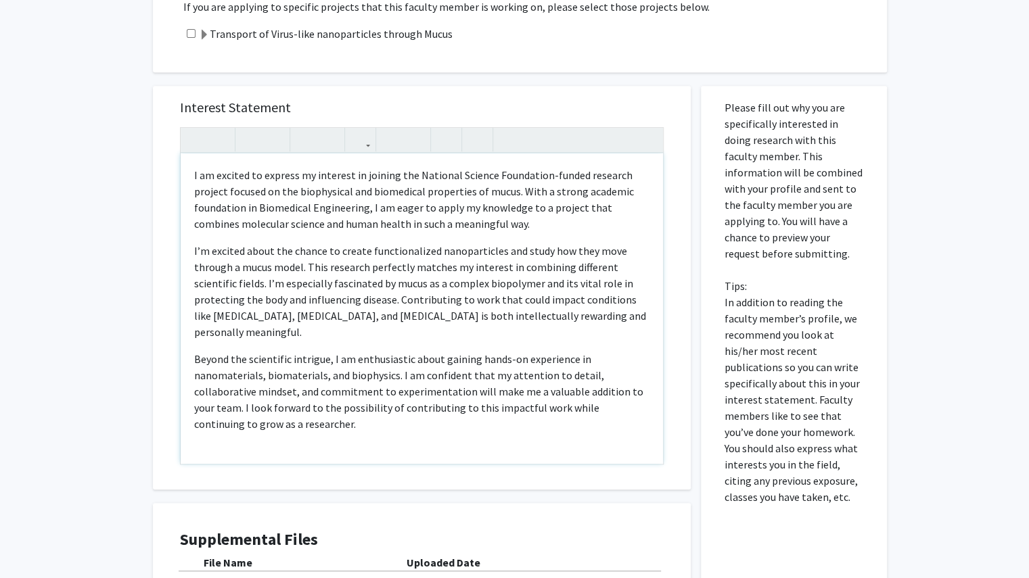
scroll to position [339, 0]
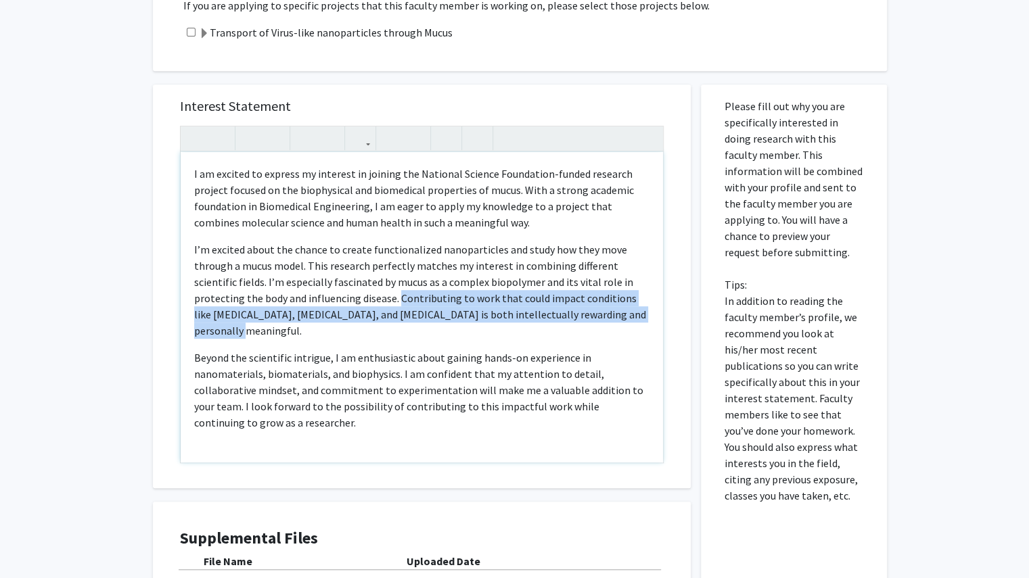
drag, startPoint x: 331, startPoint y: 298, endPoint x: 622, endPoint y: 318, distance: 291.5
click at [622, 318] on p "I’m excited about the chance to create functionalized nanoparticles and study h…" at bounding box center [421, 289] width 455 height 97
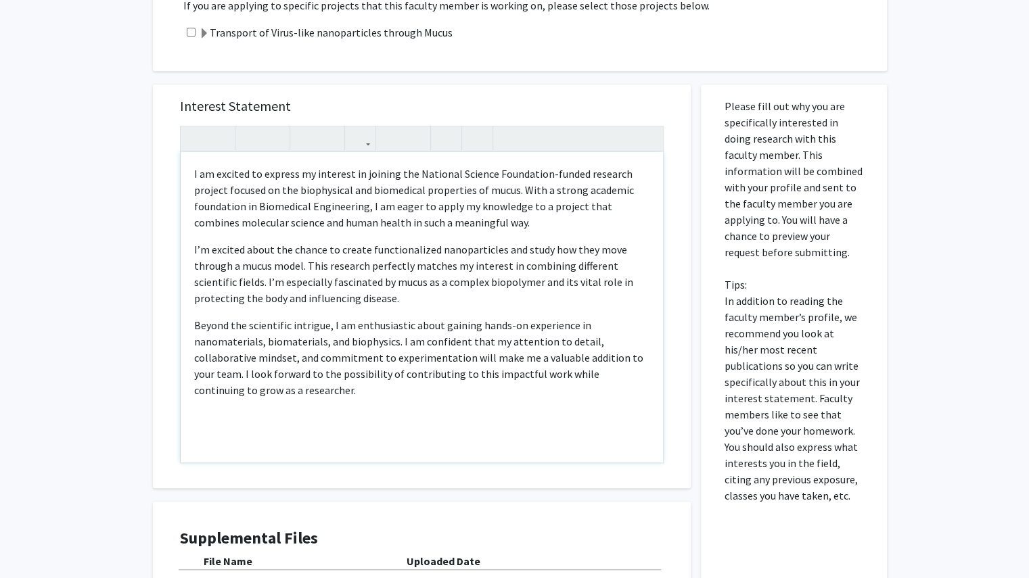
type textarea "<p><span style="font-size: 1rem;">I am excited to express my interest in joinin…"
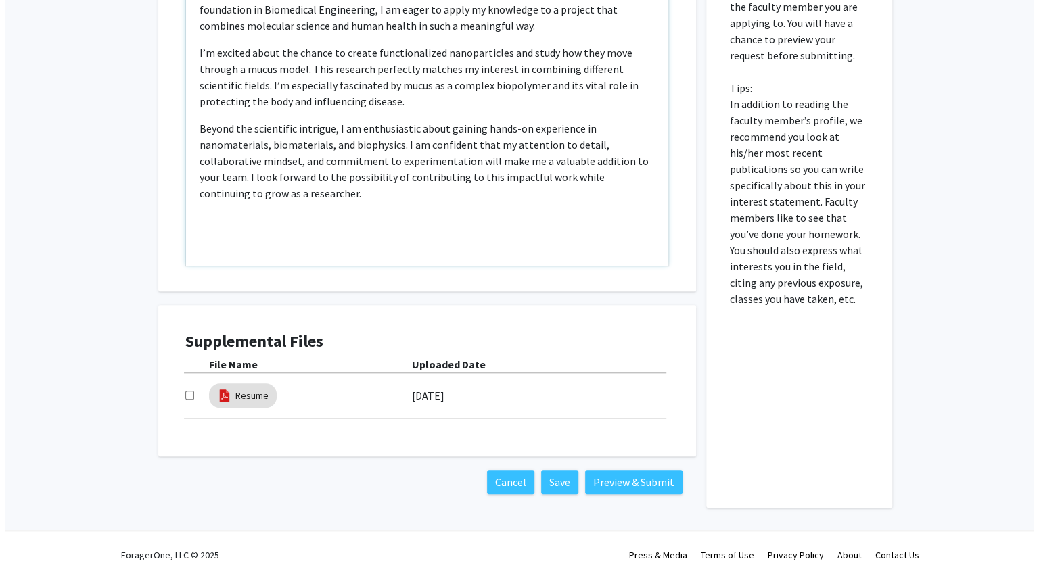
scroll to position [535, 0]
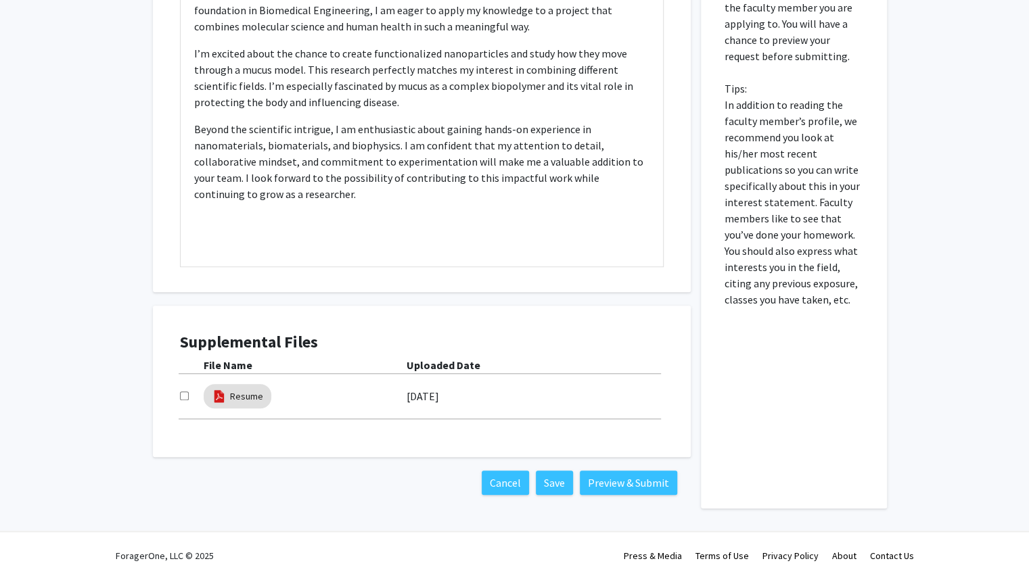
click at [181, 393] on input "checkbox" at bounding box center [184, 396] width 9 height 9
checkbox input "true"
click at [242, 396] on link "Resume" at bounding box center [246, 397] width 33 height 14
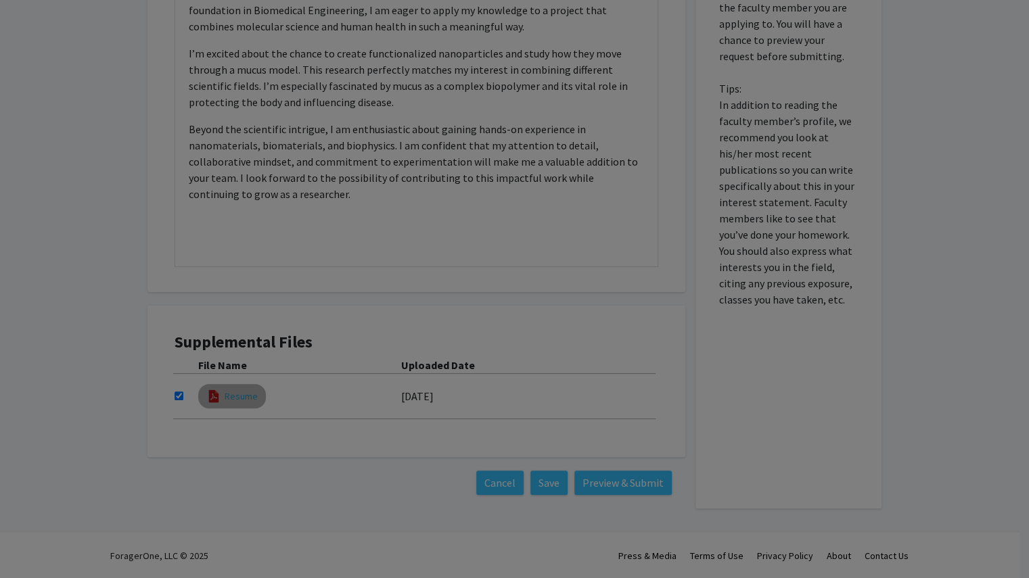
select select "custom"
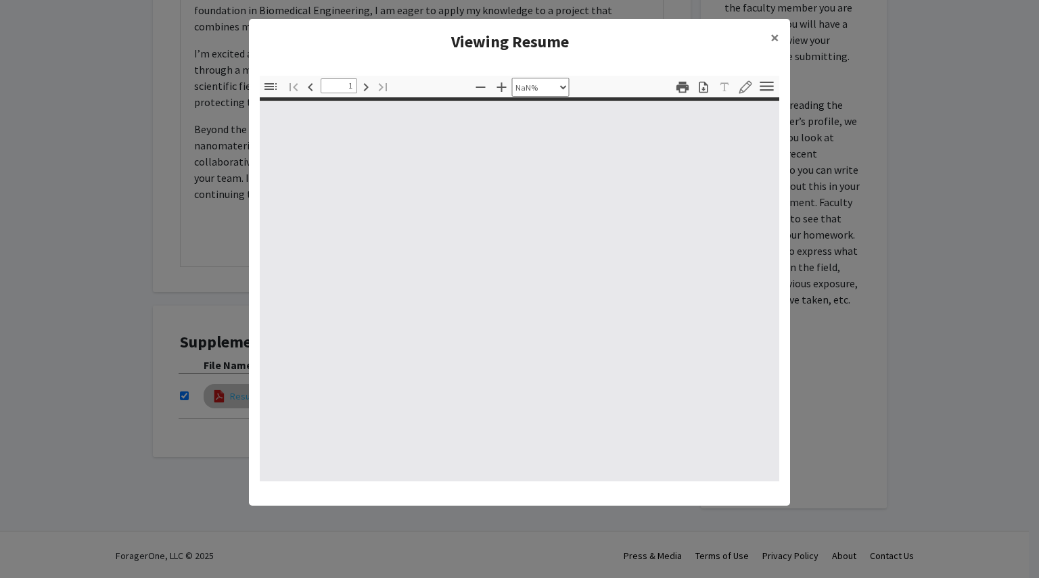
type input "0"
select select "custom"
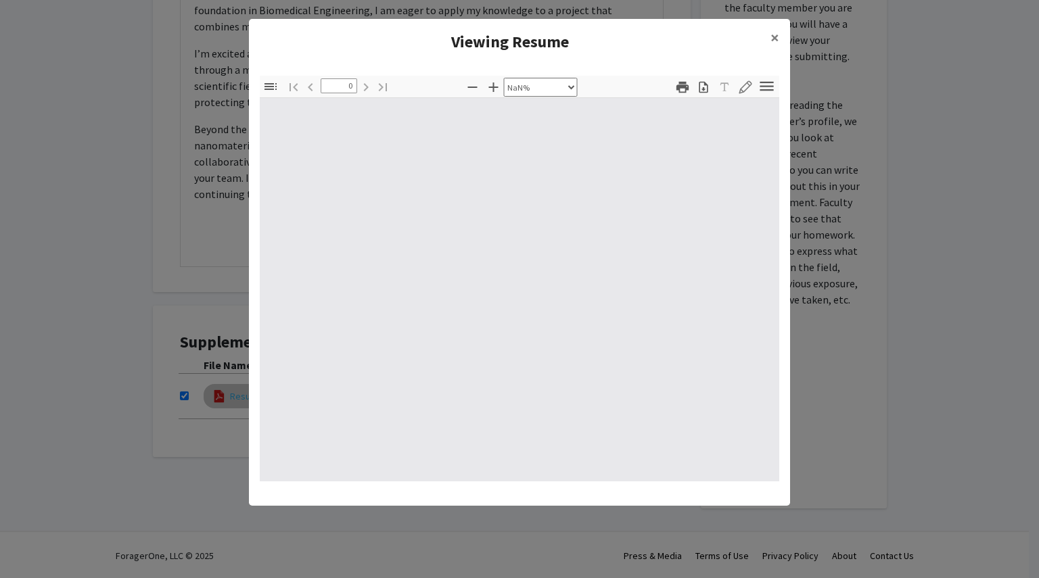
type input "1"
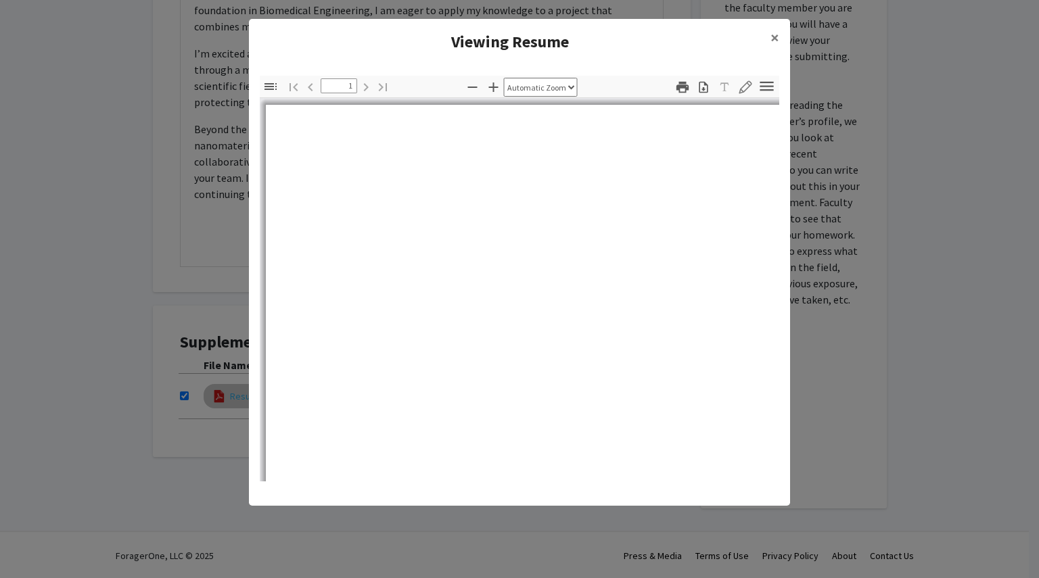
select select "auto"
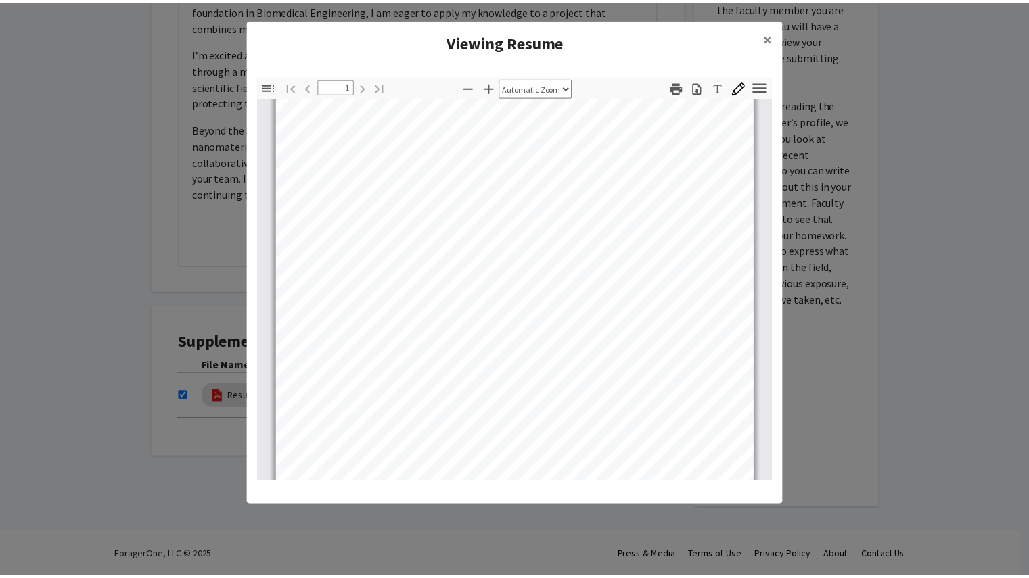
scroll to position [253, 0]
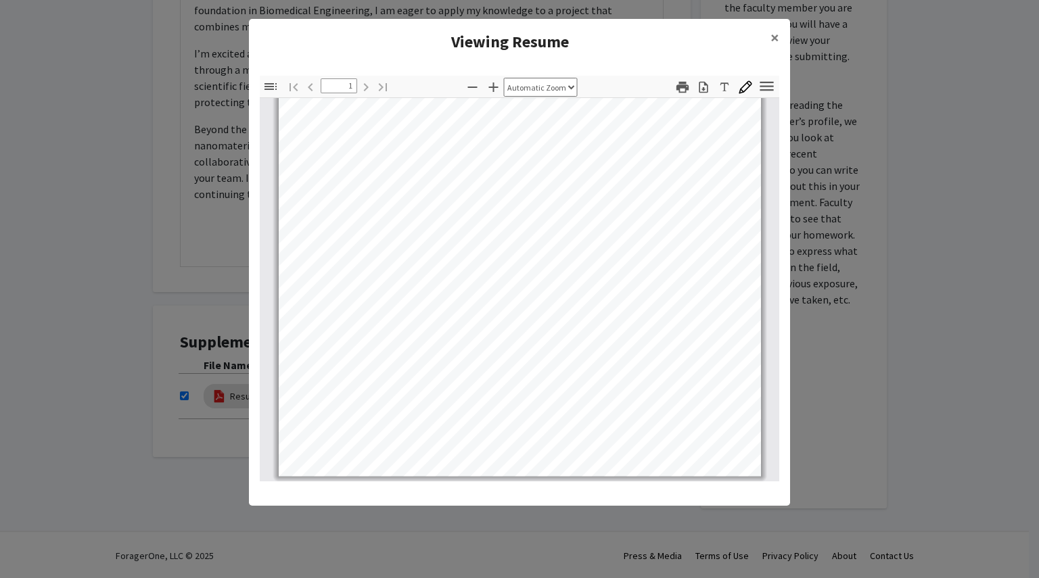
click at [522, 559] on modal-container "Viewing Resume × Thumbnails Document Outline Attachments Layers Current Outline…" at bounding box center [519, 289] width 1039 height 578
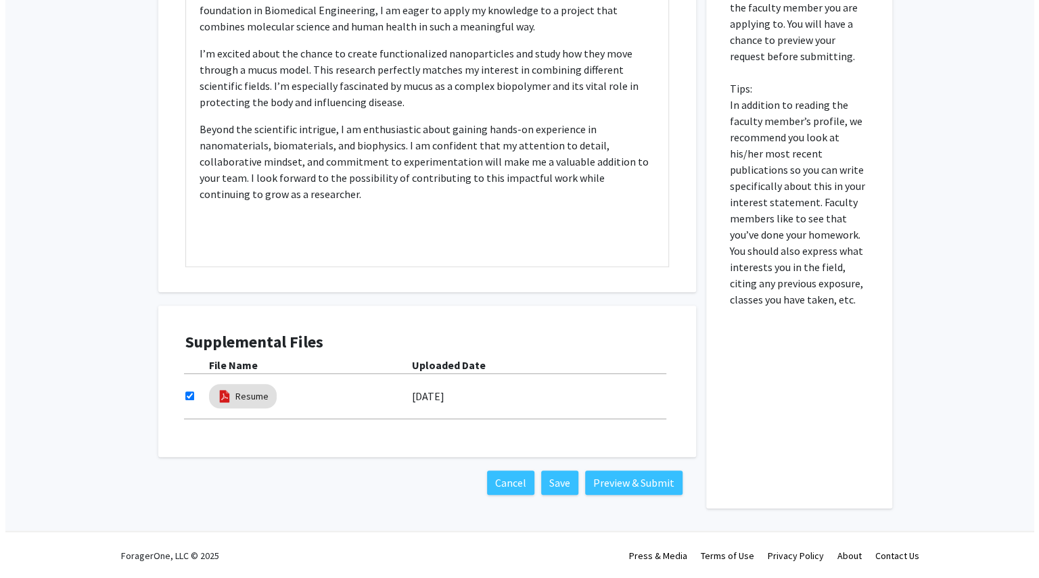
scroll to position [536, 0]
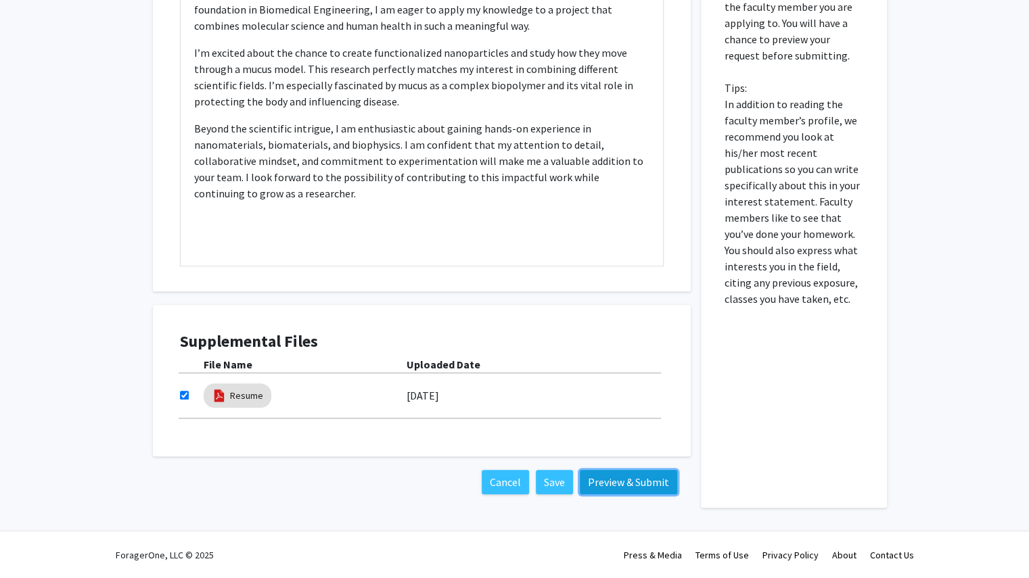
click at [622, 490] on button "Preview & Submit" at bounding box center [628, 482] width 97 height 24
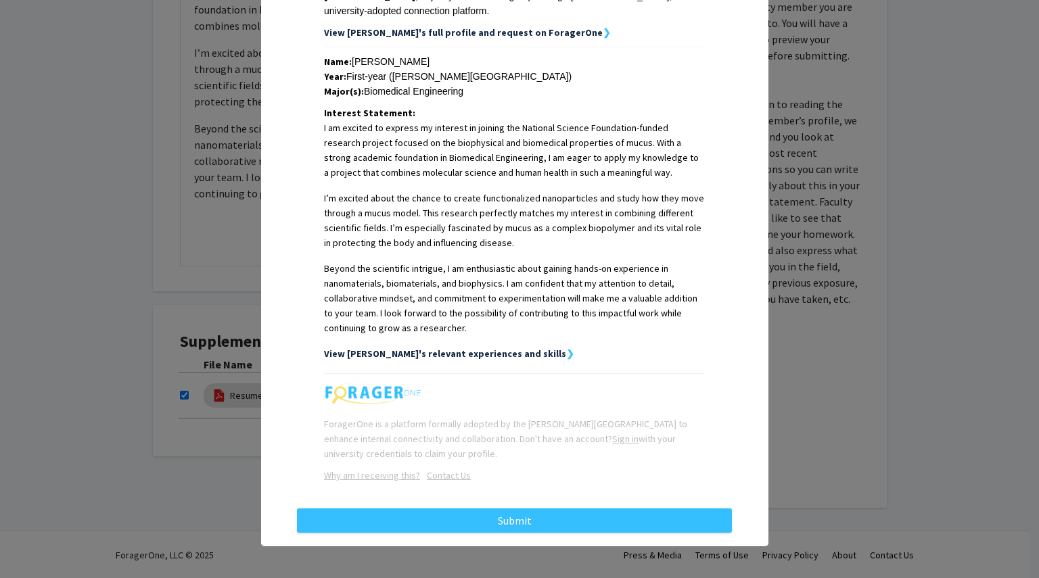
scroll to position [264, 0]
click at [476, 354] on strong "View Laryssa's relevant experiences and skills" at bounding box center [445, 354] width 242 height 12
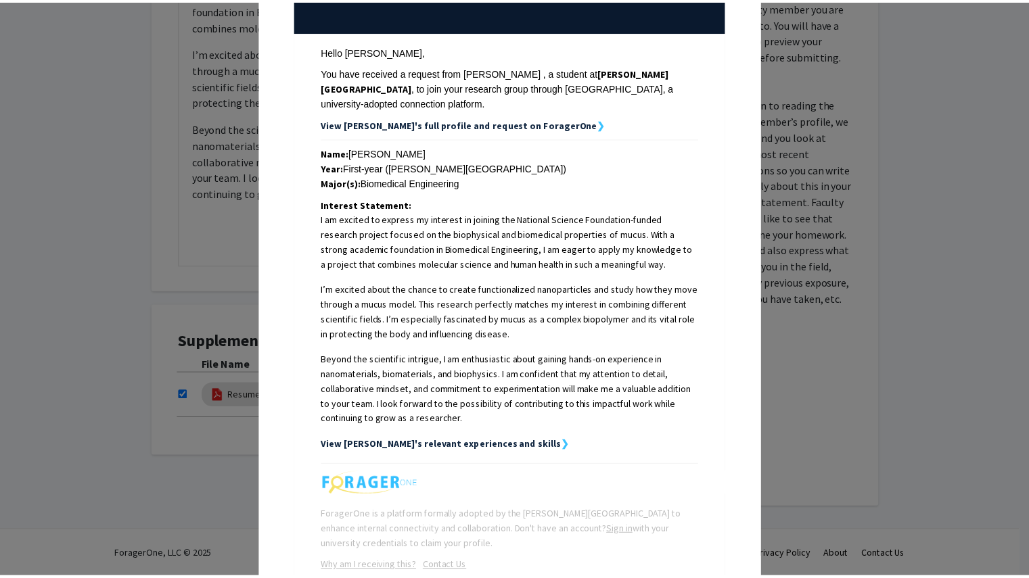
scroll to position [0, 0]
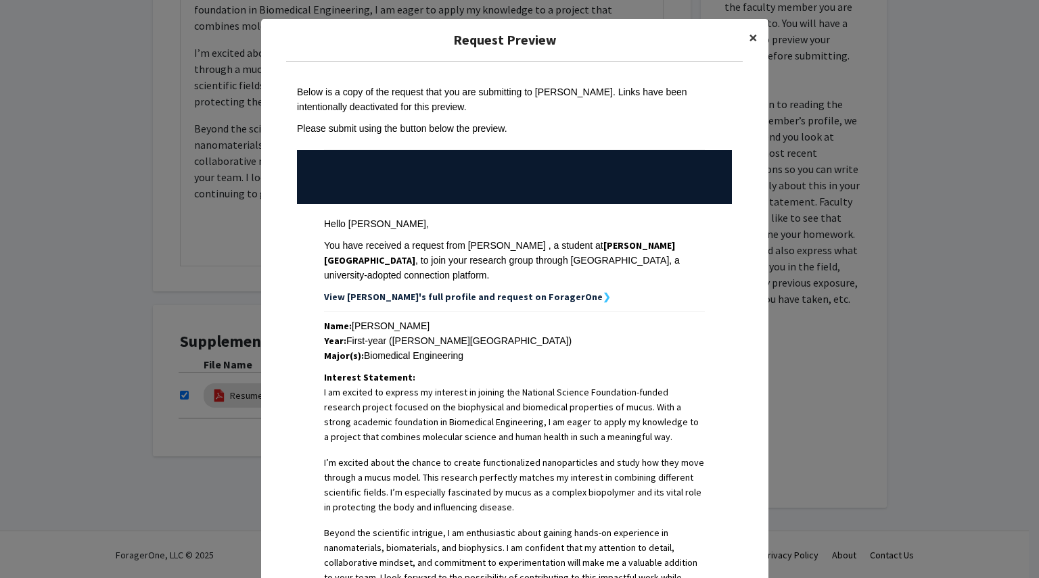
click at [751, 34] on span "×" at bounding box center [753, 37] width 9 height 21
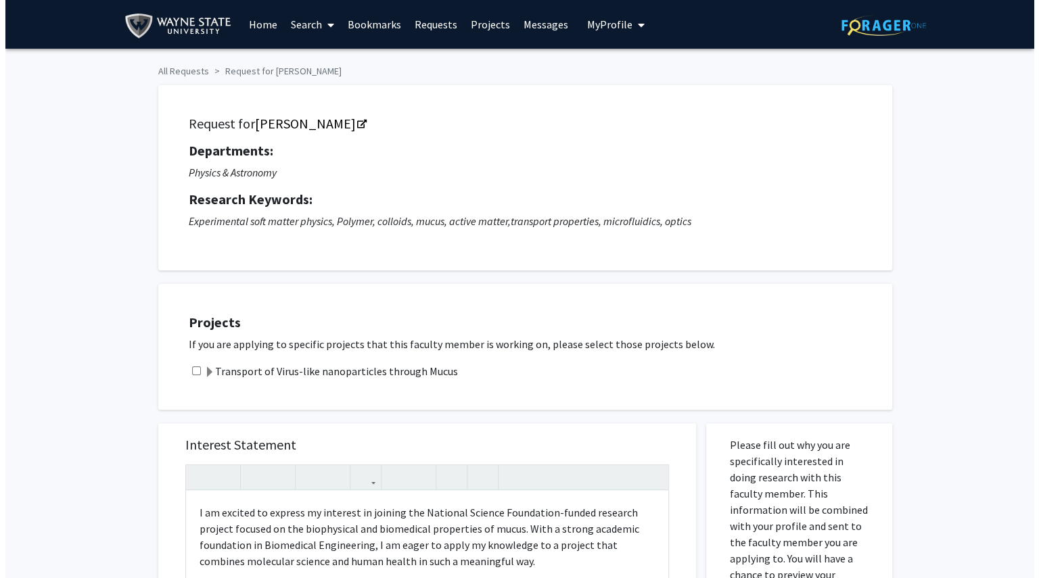
scroll to position [536, 0]
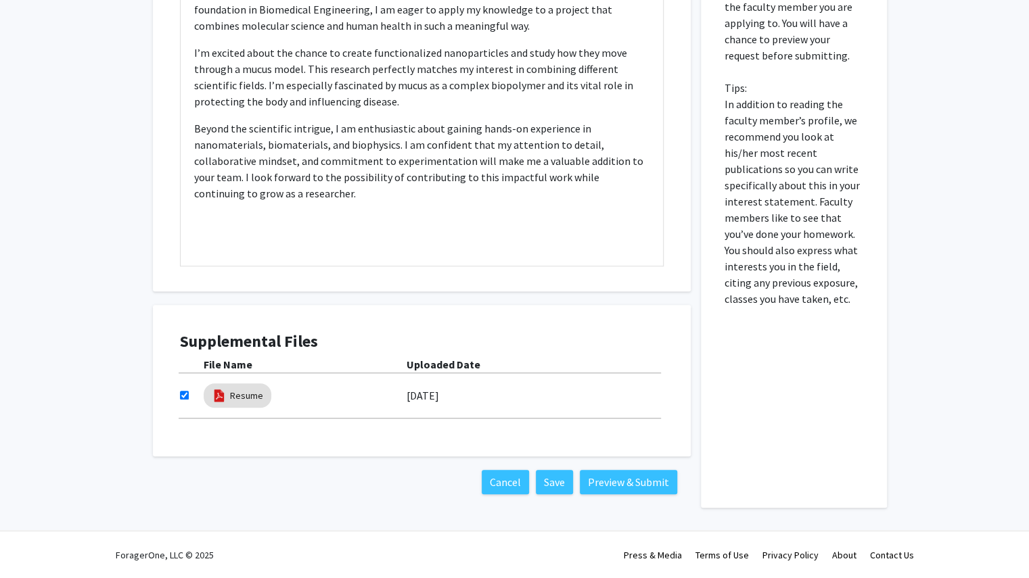
click at [616, 494] on div "Cancel Save Preview & Submit" at bounding box center [422, 482] width 538 height 51
click at [612, 489] on button "Preview & Submit" at bounding box center [628, 482] width 97 height 24
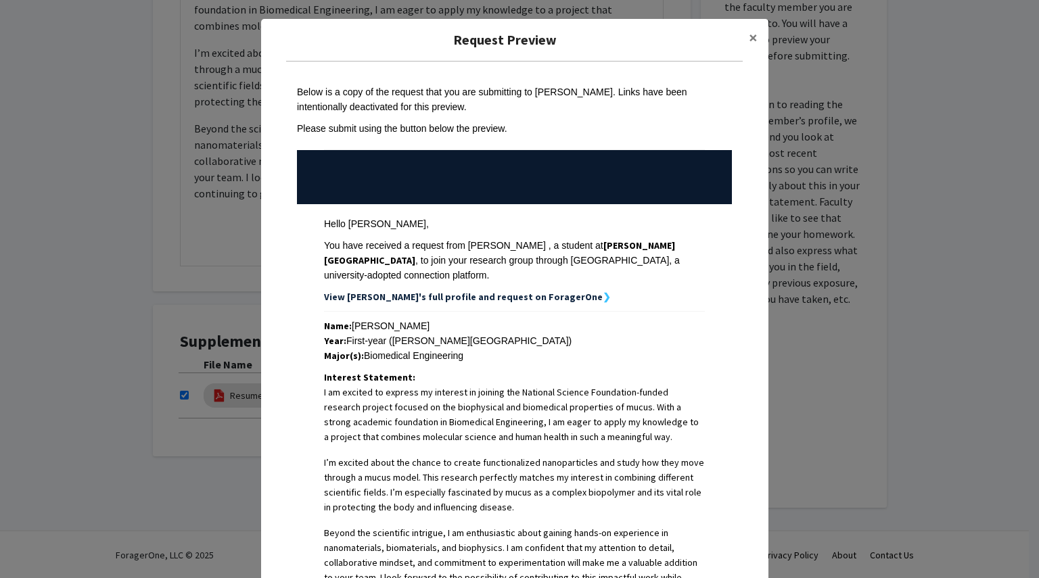
scroll to position [264, 0]
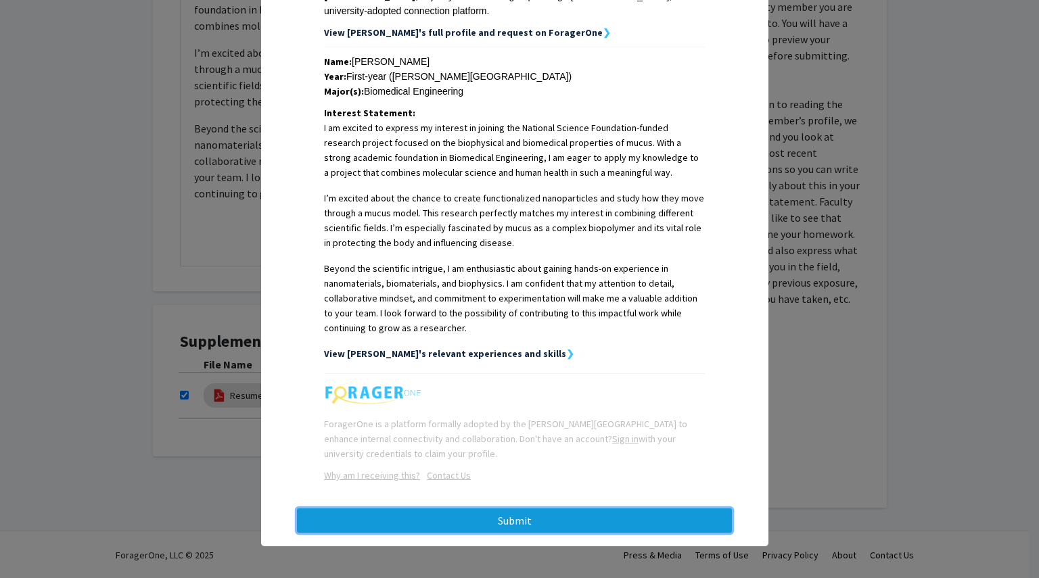
click at [545, 526] on button "Submit" at bounding box center [514, 521] width 435 height 24
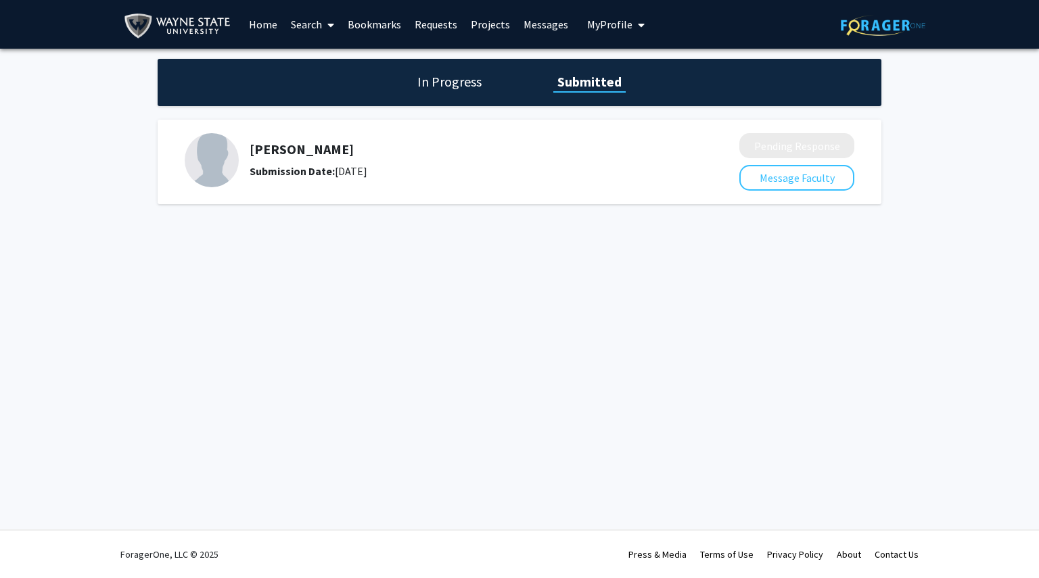
click at [459, 75] on h1 "In Progress" at bounding box center [449, 81] width 72 height 19
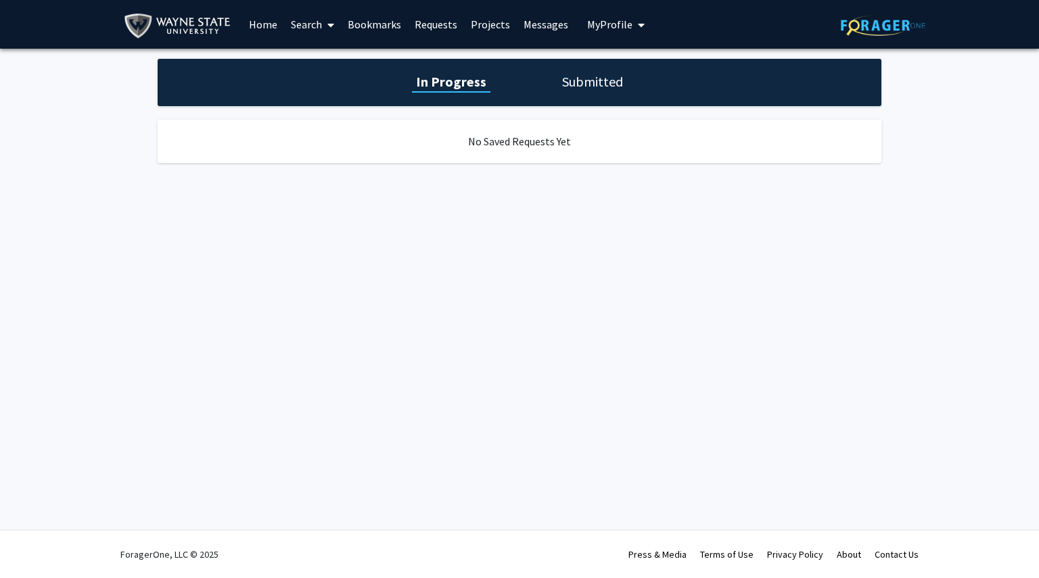
click at [547, 76] on div "In Progress Submitted" at bounding box center [520, 82] width 724 height 47
click at [578, 89] on h1 "Submitted" at bounding box center [592, 81] width 69 height 19
